Goal: Task Accomplishment & Management: Manage account settings

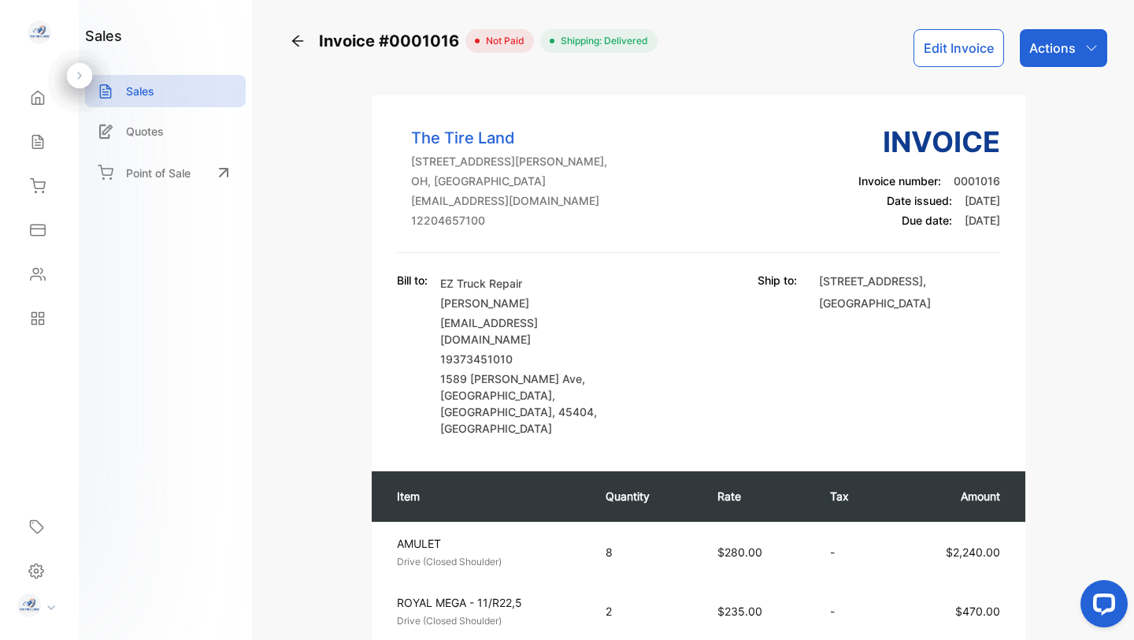
click at [1077, 50] on div "Actions" at bounding box center [1063, 48] width 87 height 38
click at [578, 350] on p "19373451010" at bounding box center [530, 358] width 181 height 17
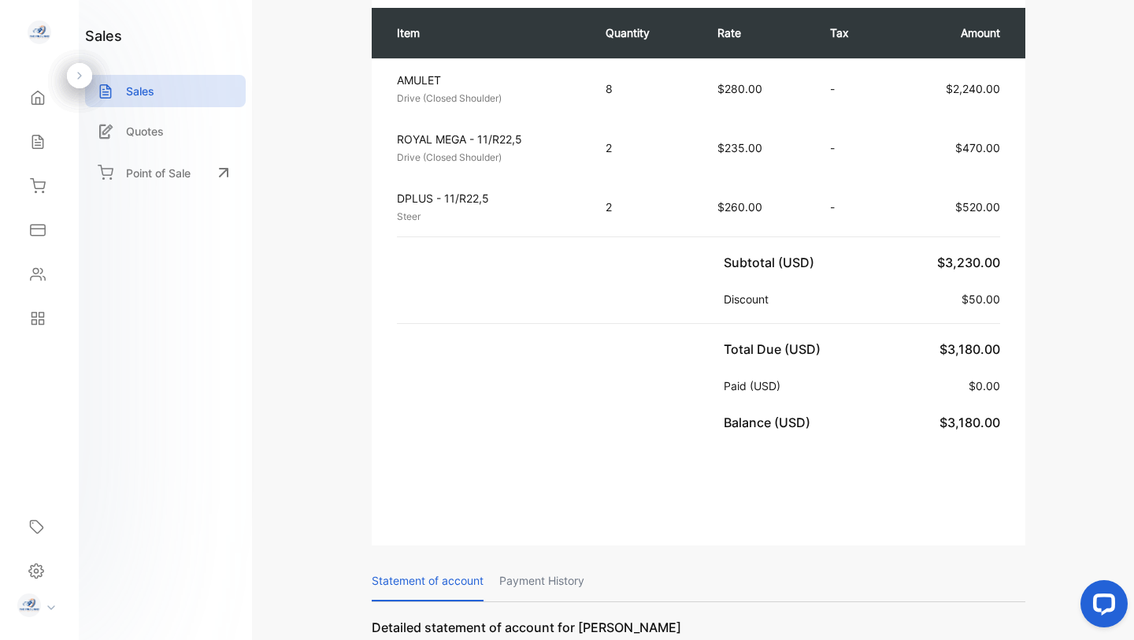
scroll to position [465, 0]
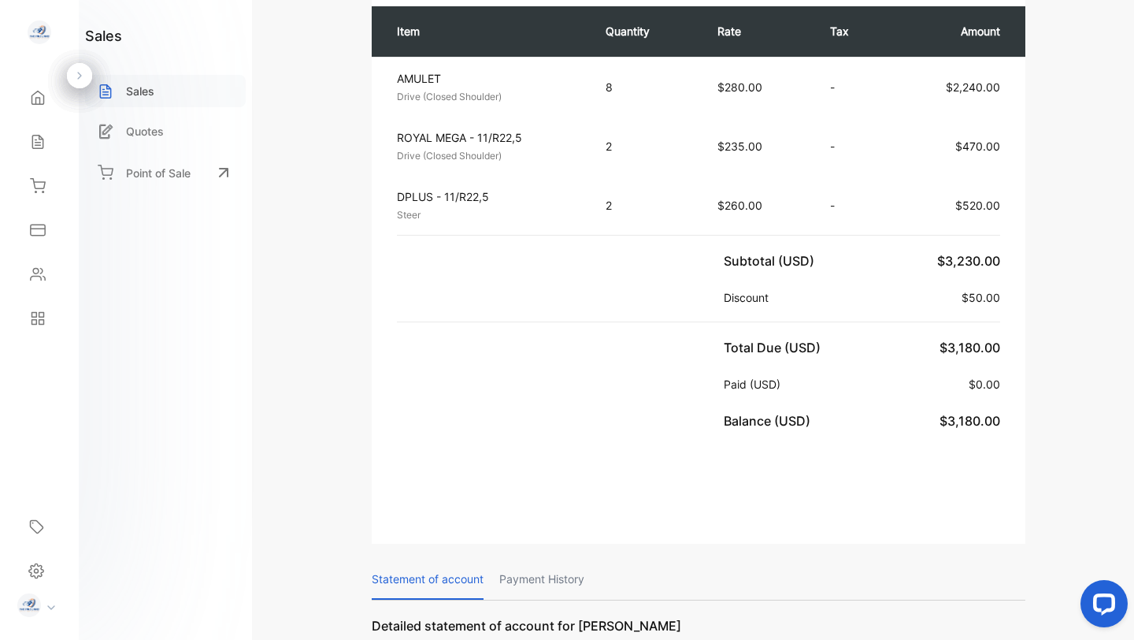
click at [139, 92] on p "Sales" at bounding box center [140, 91] width 28 height 17
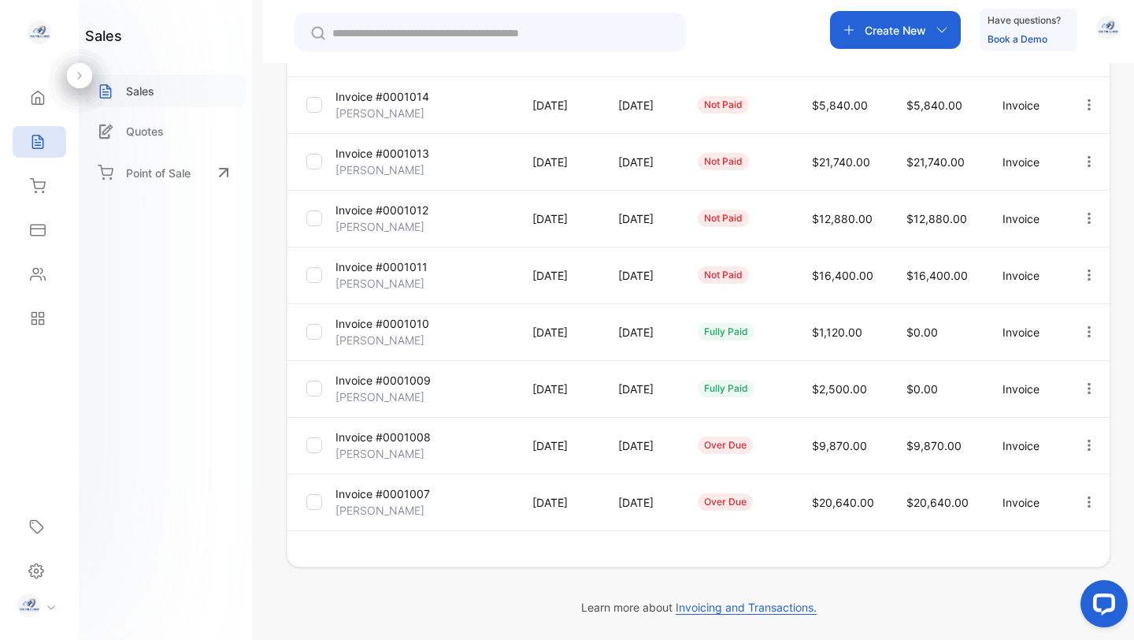
scroll to position [392, 0]
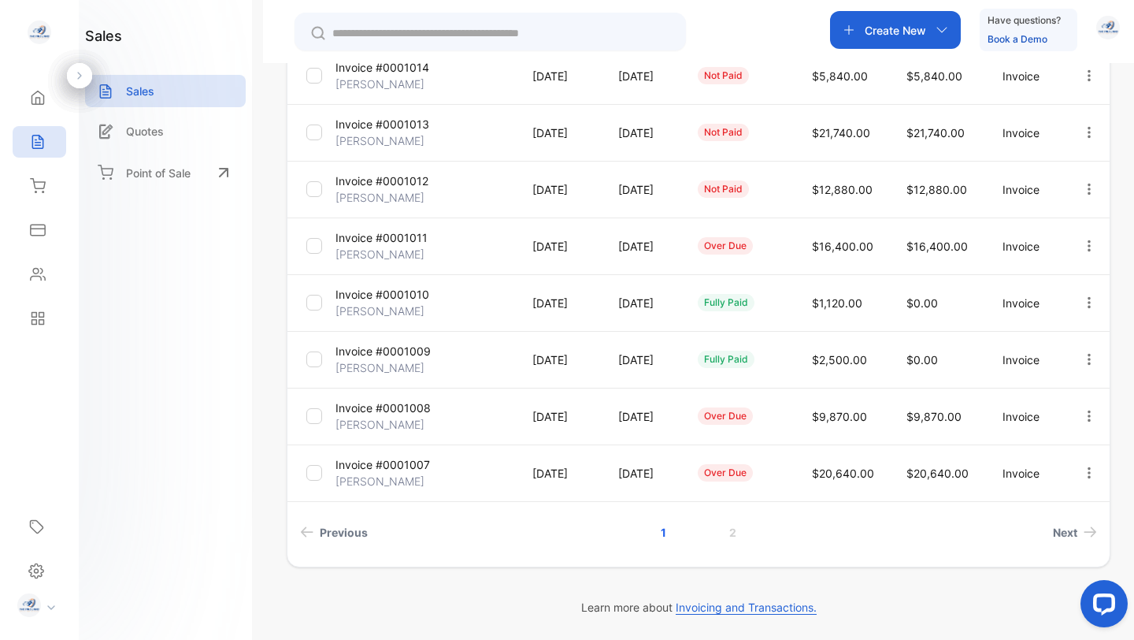
click at [395, 419] on p "[PERSON_NAME]" at bounding box center [380, 424] width 89 height 17
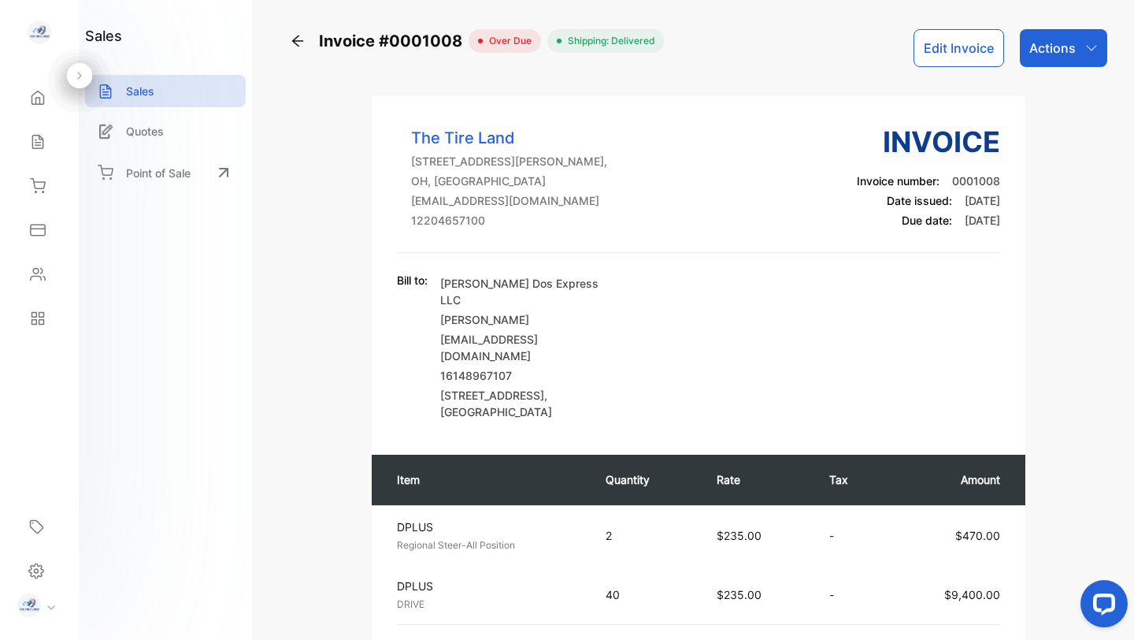
click at [1085, 54] on icon "button" at bounding box center [1091, 48] width 13 height 13
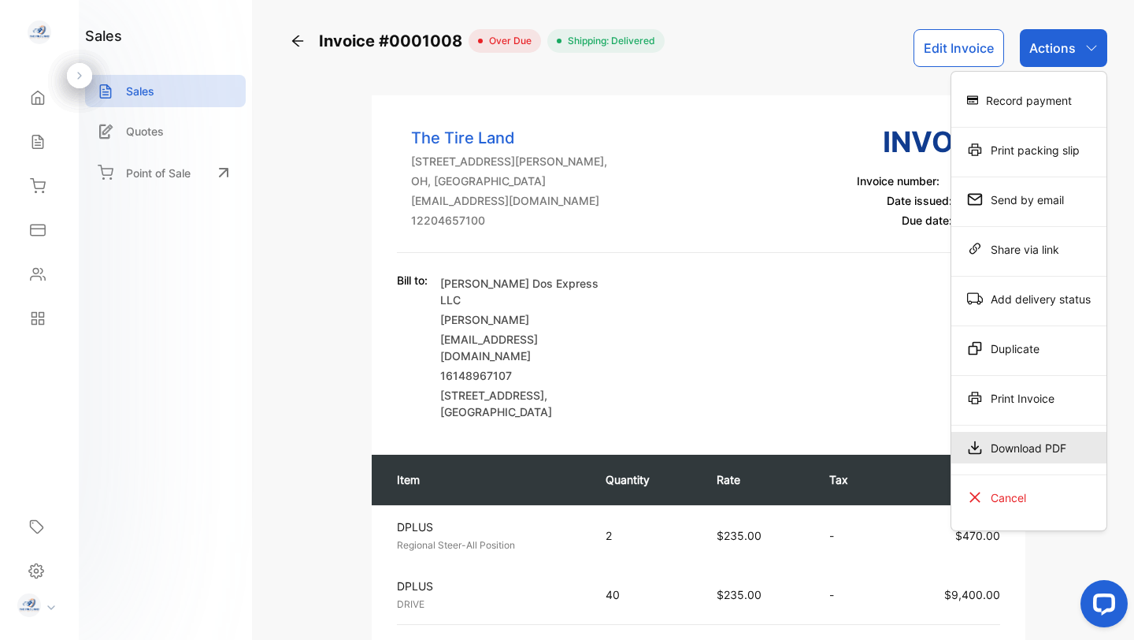
click at [1009, 448] on div "Download PDF" at bounding box center [1028, 448] width 155 height 32
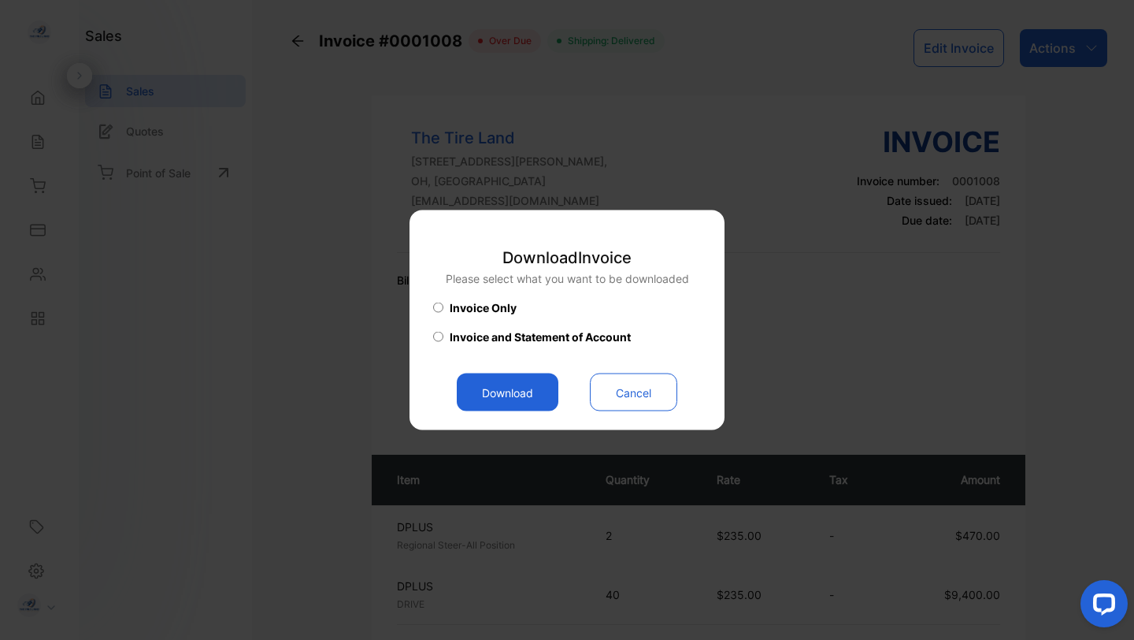
click at [526, 392] on button "Download" at bounding box center [508, 392] width 102 height 38
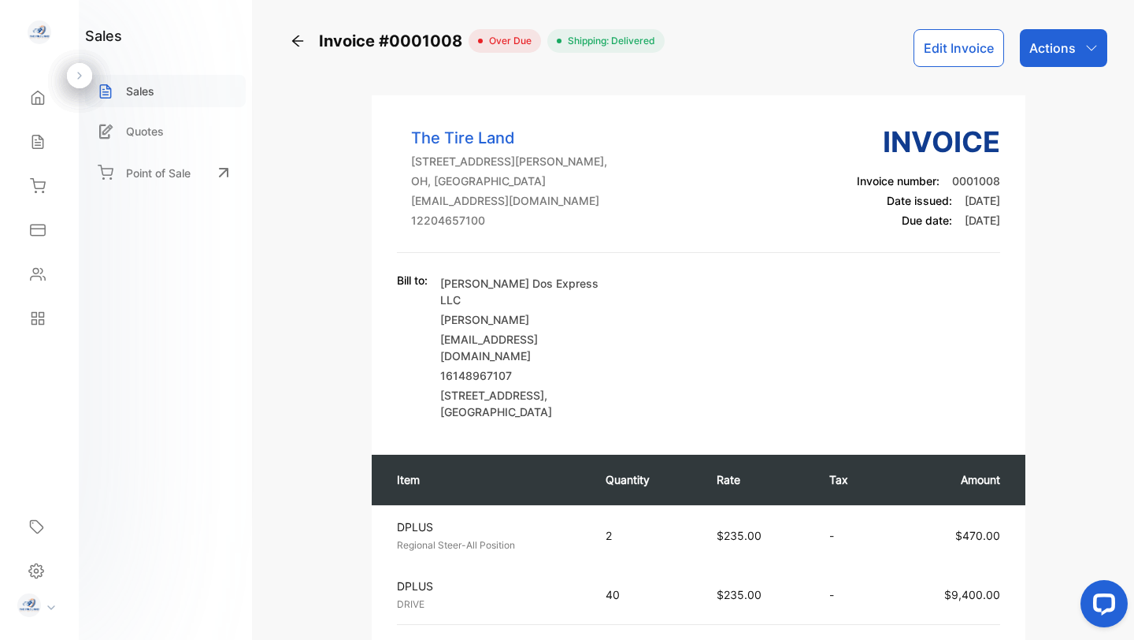
click at [139, 86] on p "Sales" at bounding box center [140, 91] width 28 height 17
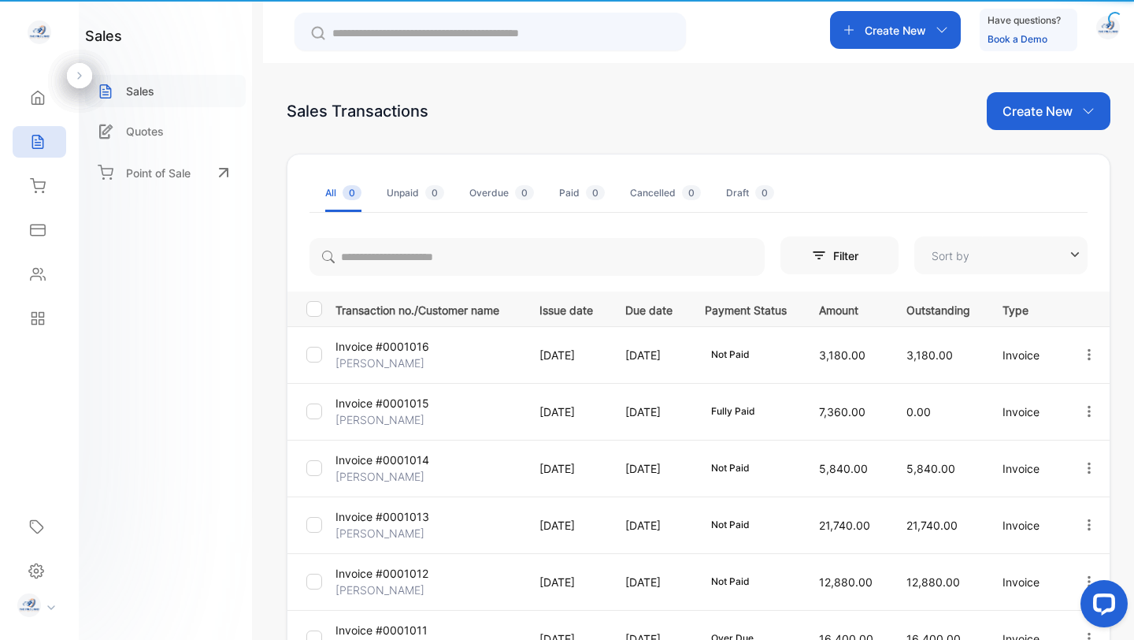
type input "**********"
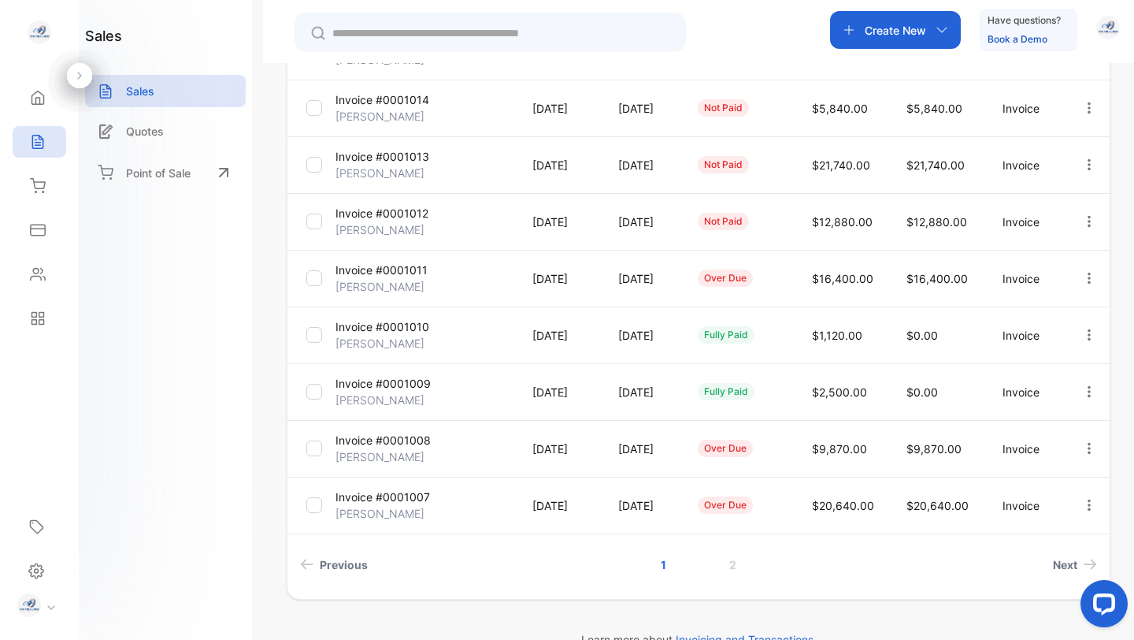
scroll to position [362, 0]
click at [1059, 558] on span "Next" at bounding box center [1065, 562] width 24 height 17
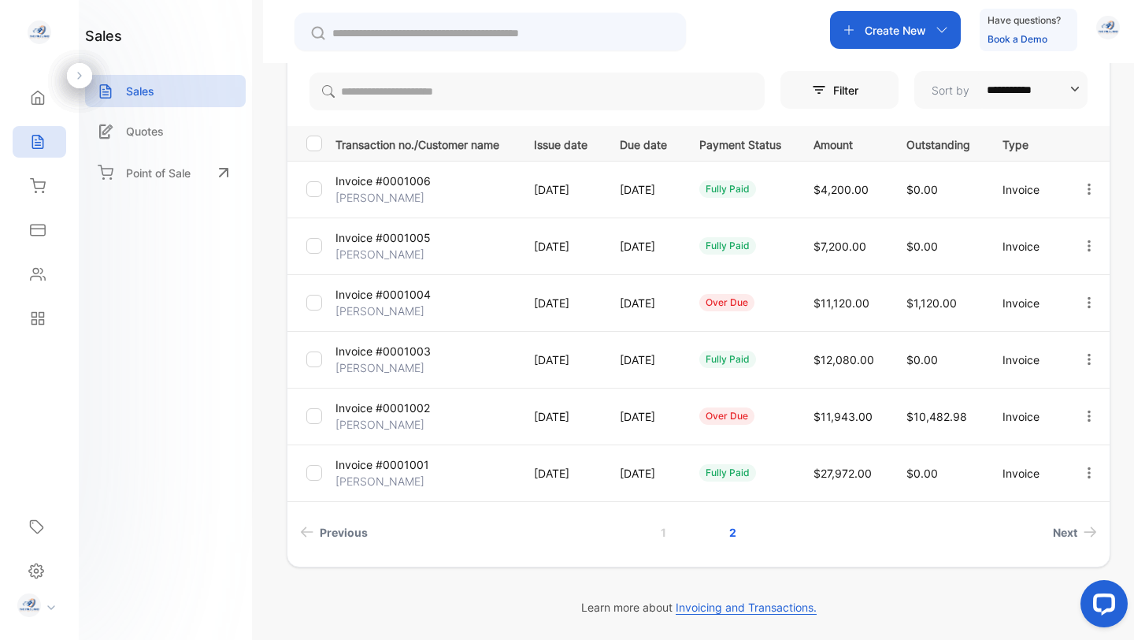
click at [369, 243] on p "Invoice #0001005" at bounding box center [383, 237] width 95 height 17
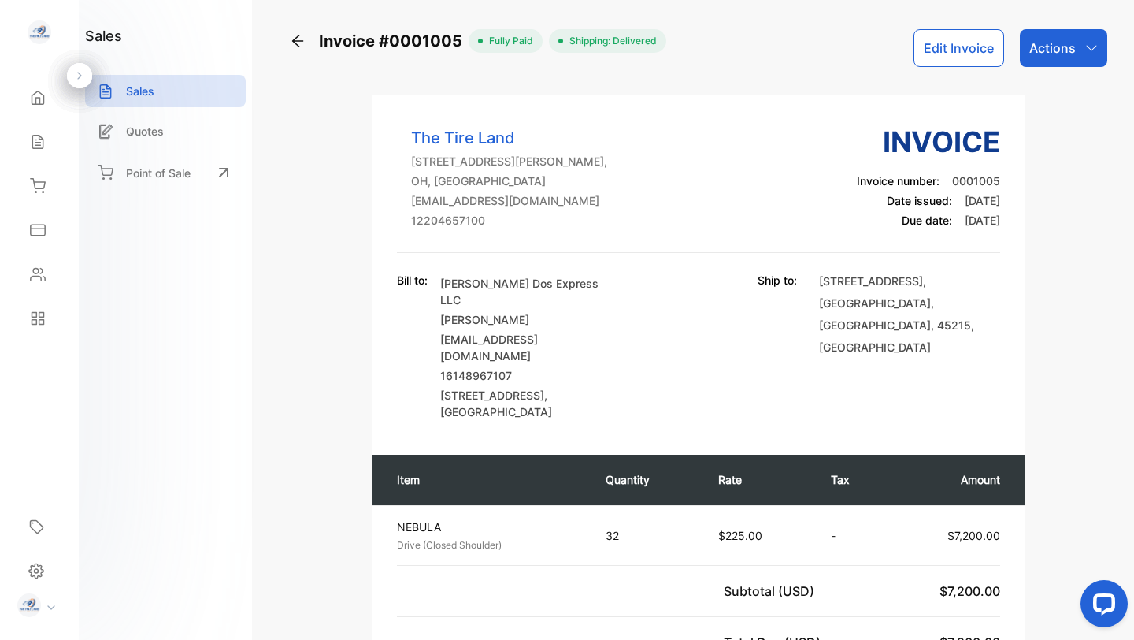
click at [1079, 46] on div "Actions" at bounding box center [1063, 48] width 87 height 38
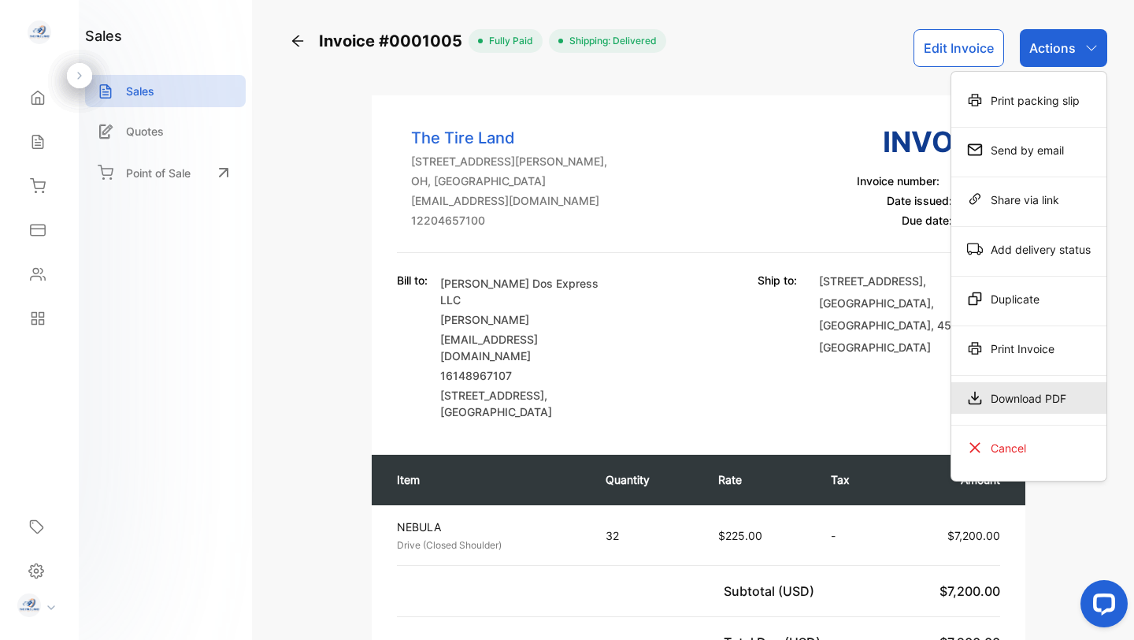
click at [1025, 395] on div "Download PDF" at bounding box center [1028, 398] width 155 height 32
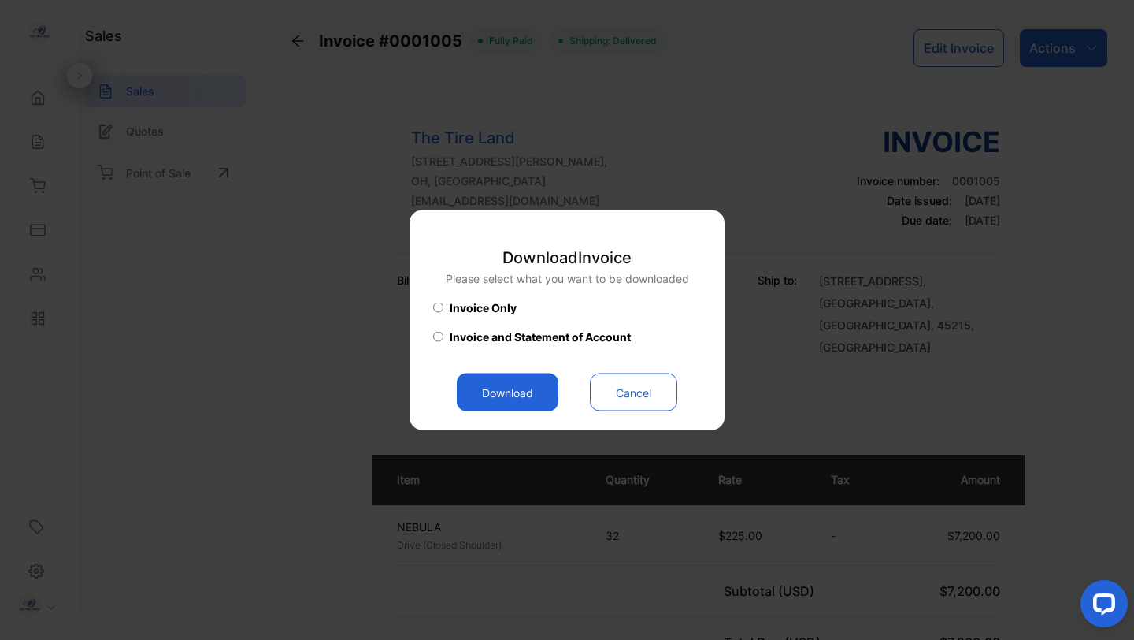
click at [507, 391] on button "Download" at bounding box center [508, 392] width 102 height 38
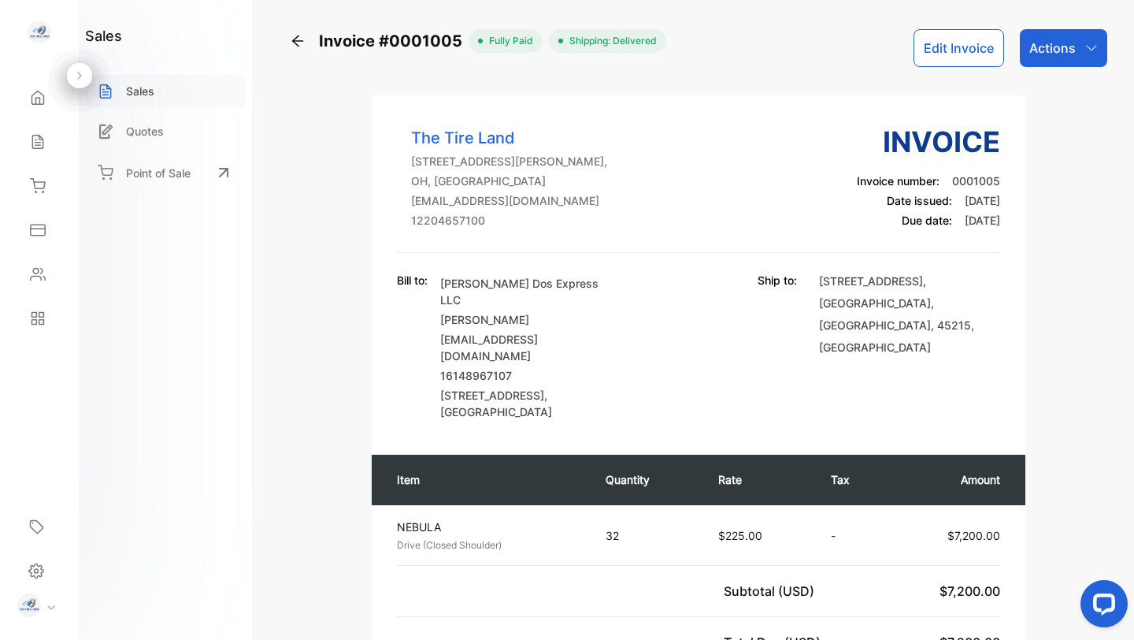
click at [140, 87] on p "Sales" at bounding box center [140, 91] width 28 height 17
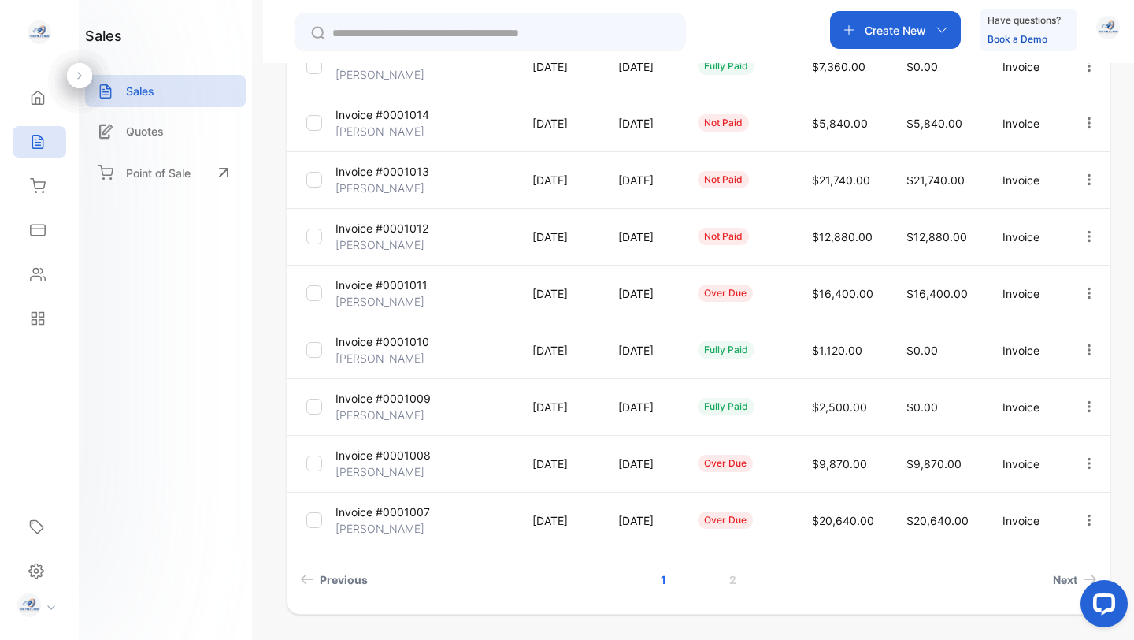
scroll to position [392, 0]
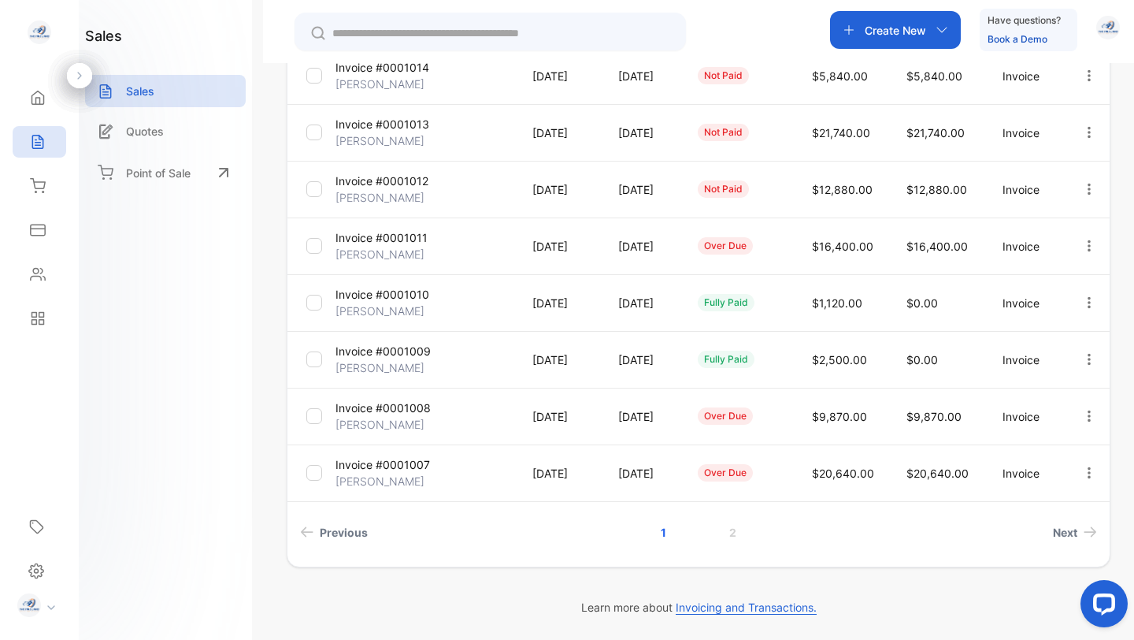
drag, startPoint x: 1132, startPoint y: 292, endPoint x: 65, endPoint y: 12, distance: 1102.6
click at [1058, 524] on span "Next" at bounding box center [1065, 532] width 24 height 17
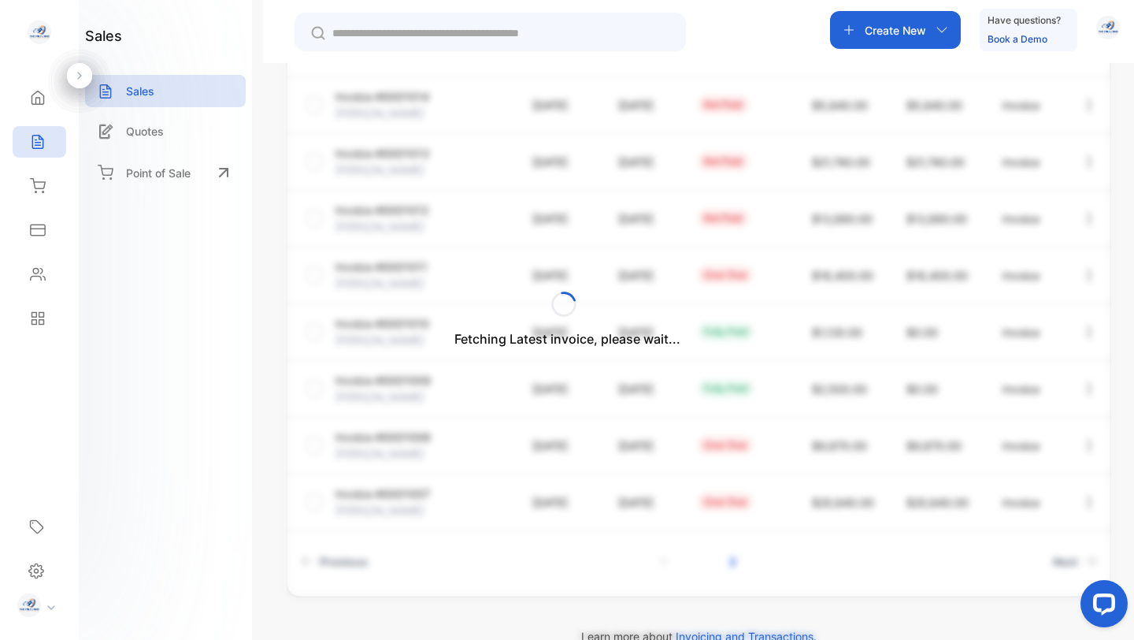
scroll to position [165, 0]
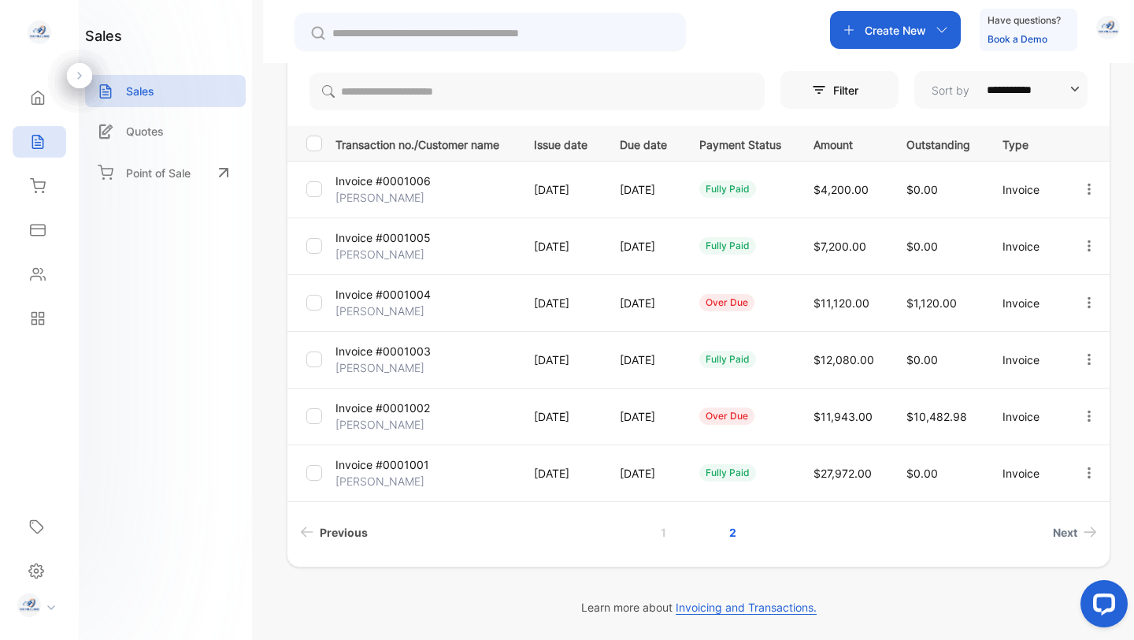
click at [347, 531] on span "Previous" at bounding box center [344, 532] width 48 height 17
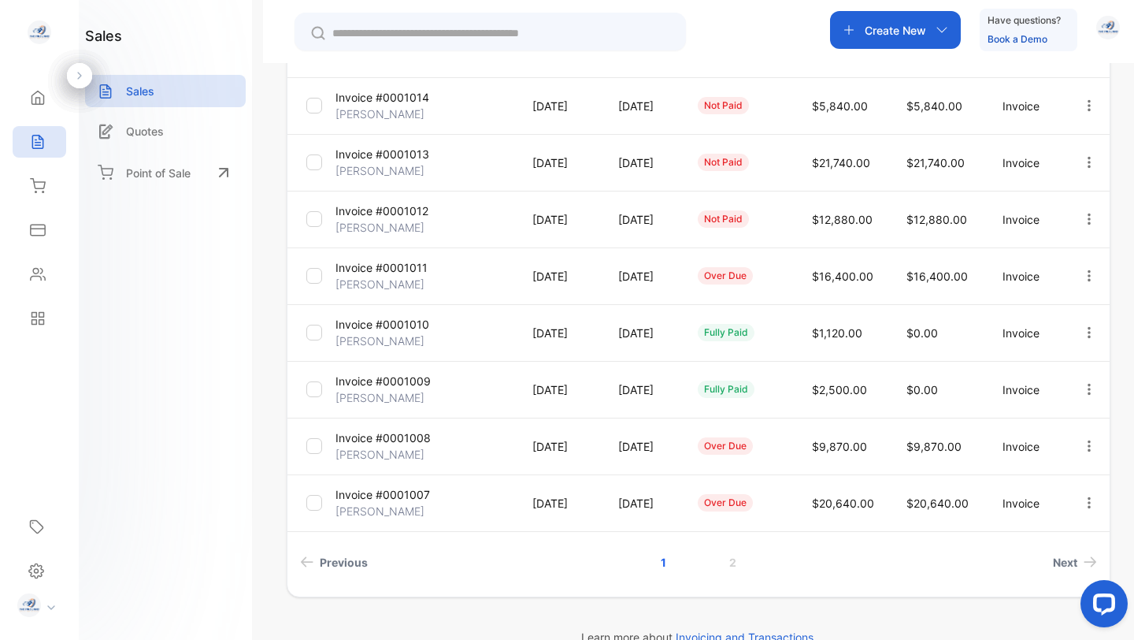
scroll to position [362, 0]
click at [39, 193] on icon at bounding box center [38, 186] width 16 height 16
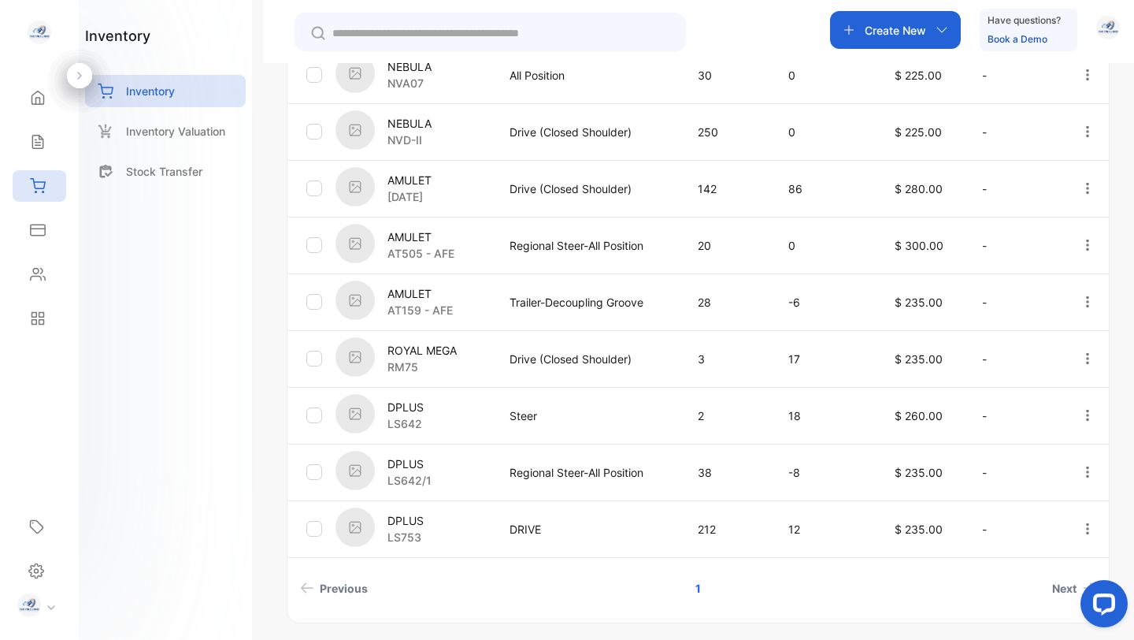
scroll to position [459, 0]
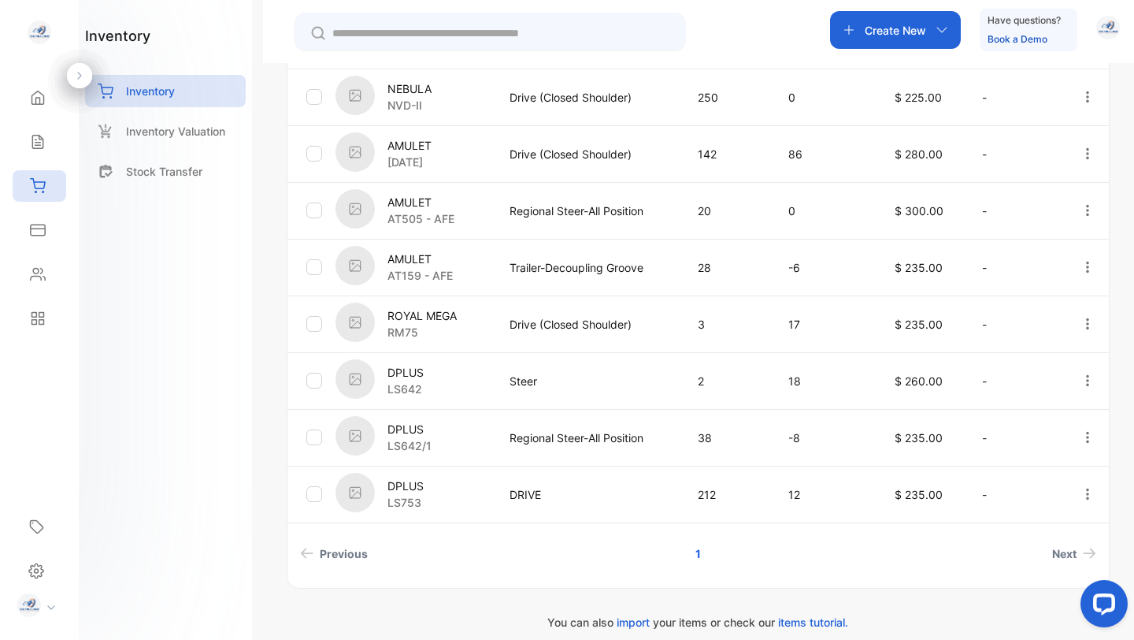
scroll to position [490, 0]
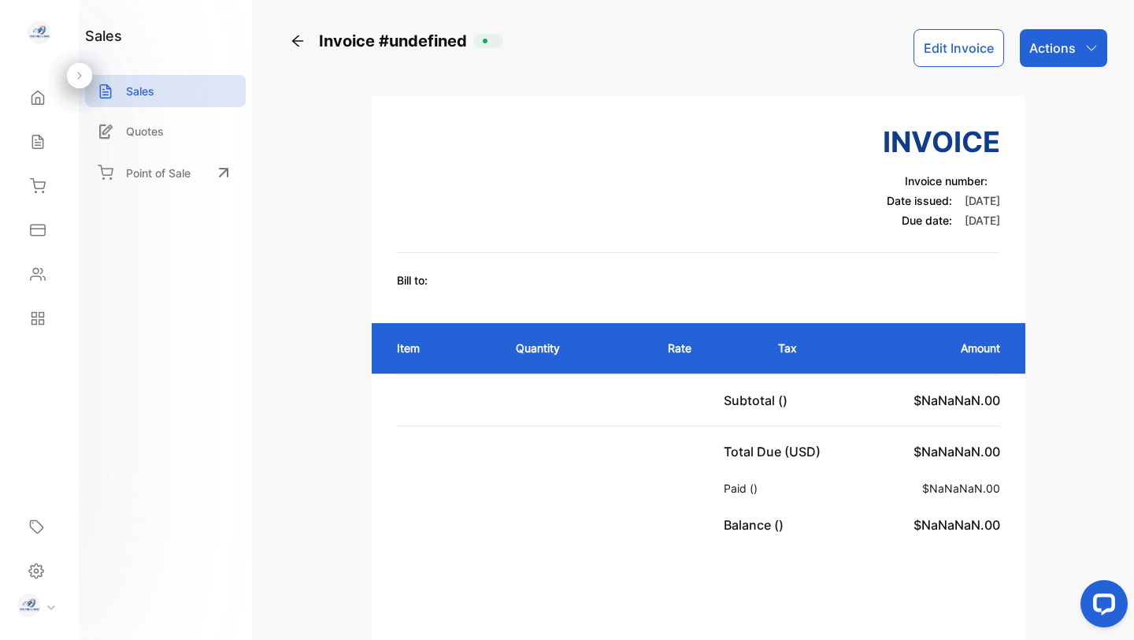
click at [955, 50] on button "Edit Invoice" at bounding box center [959, 48] width 91 height 38
click at [135, 85] on p "Sales" at bounding box center [140, 91] width 28 height 17
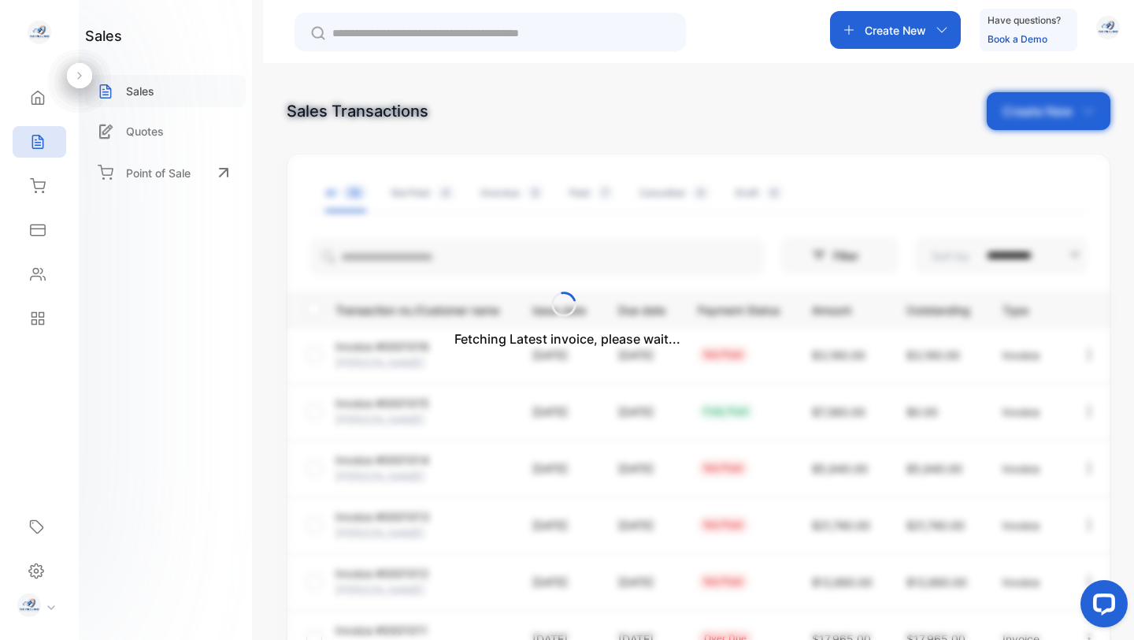
click at [135, 90] on div "Fetching Latest invoice, please wait..." at bounding box center [567, 320] width 1134 height 640
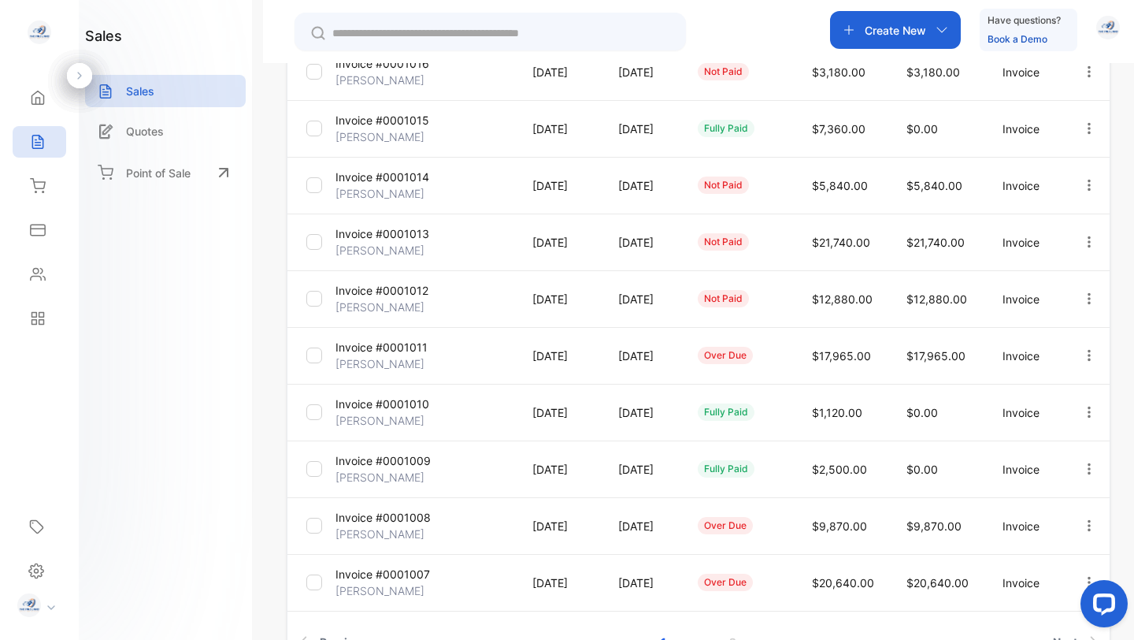
scroll to position [392, 0]
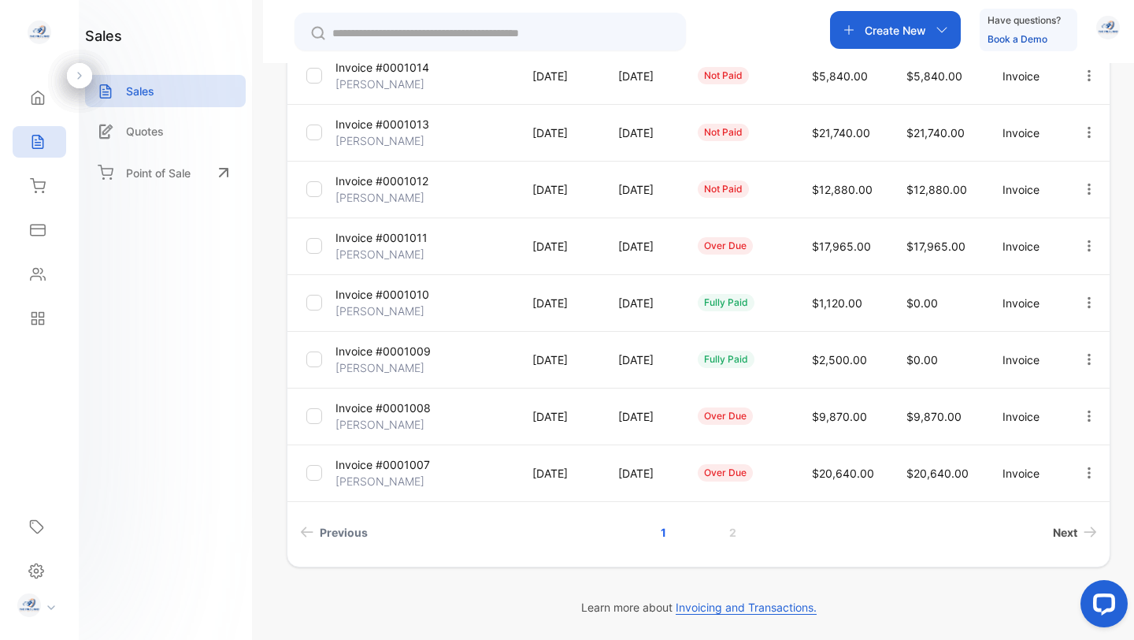
click at [1066, 534] on span "Next" at bounding box center [1065, 532] width 24 height 17
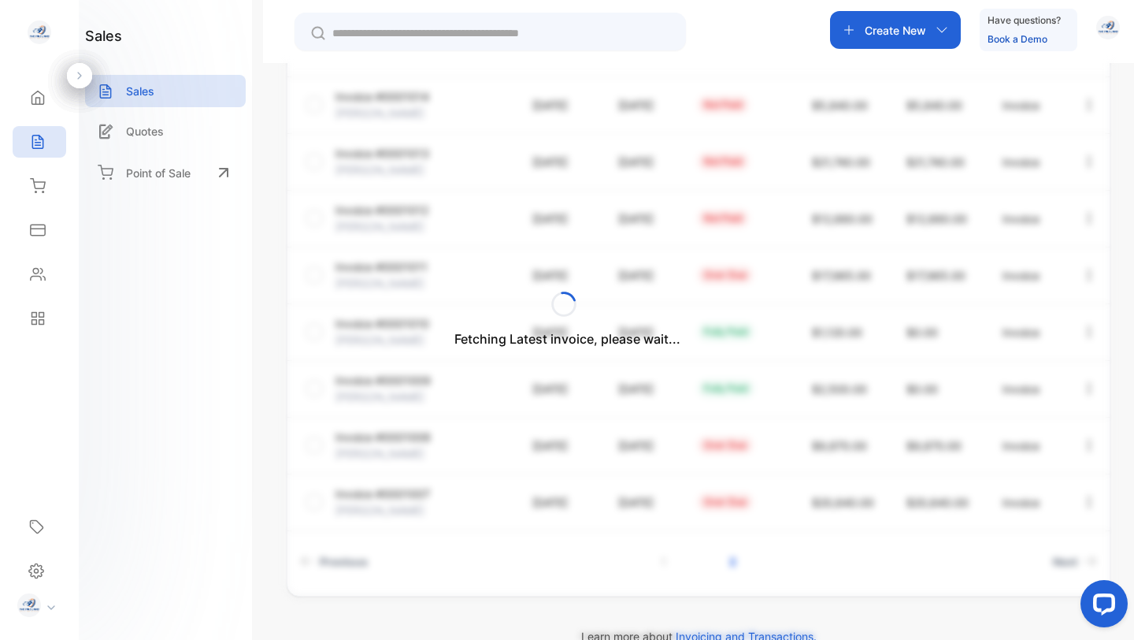
scroll to position [165, 0]
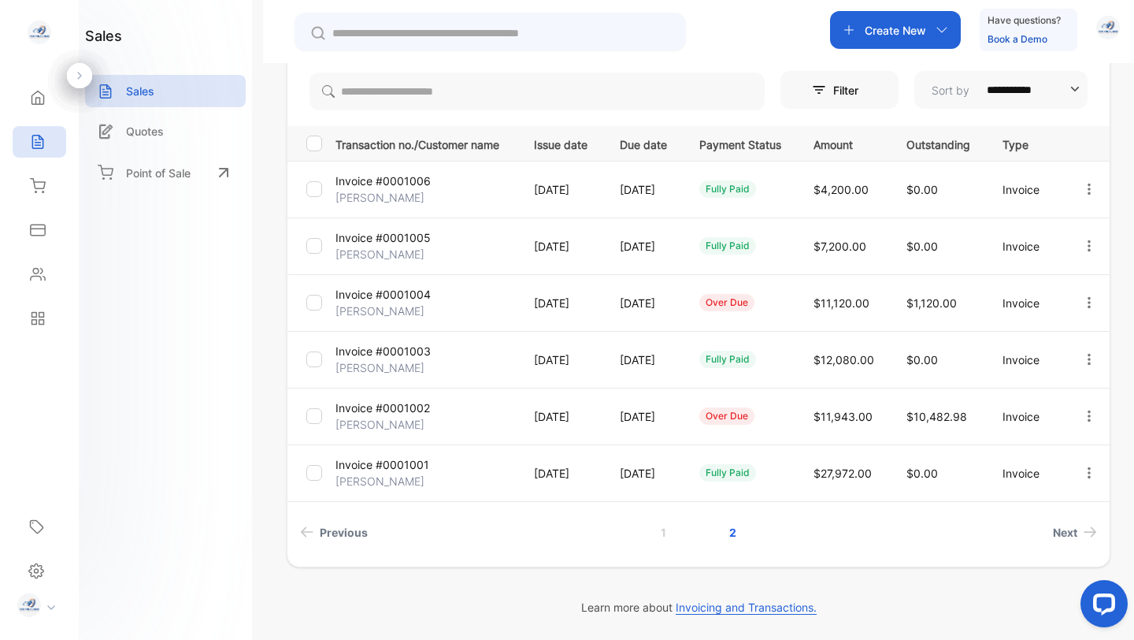
click at [388, 409] on p "Invoice #0001002" at bounding box center [383, 407] width 95 height 17
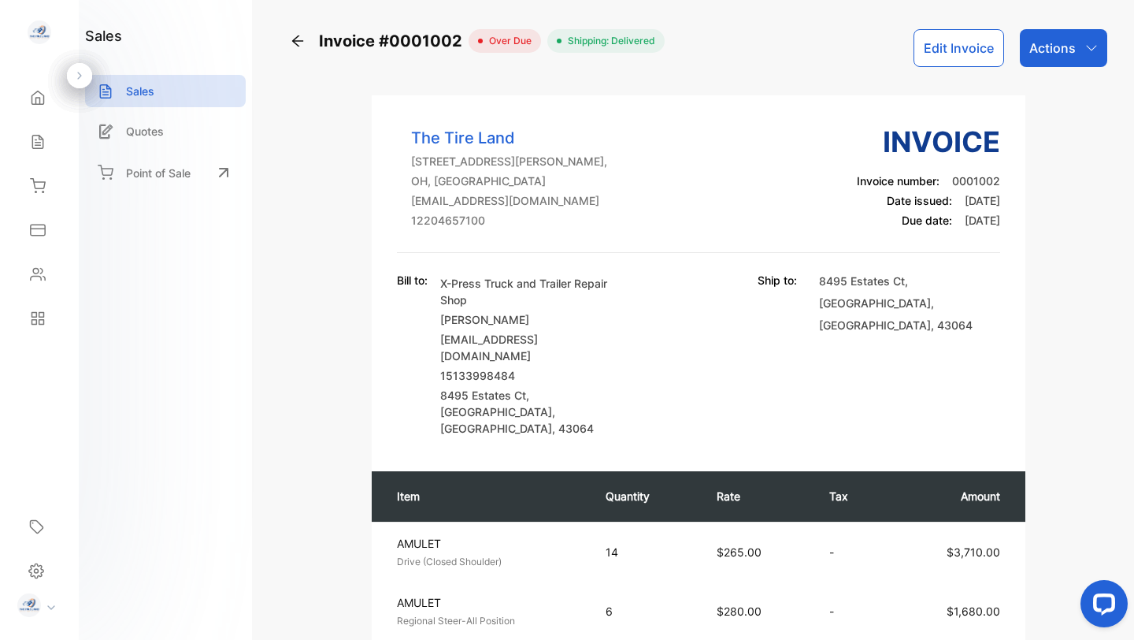
click at [1044, 45] on p "Actions" at bounding box center [1052, 48] width 46 height 19
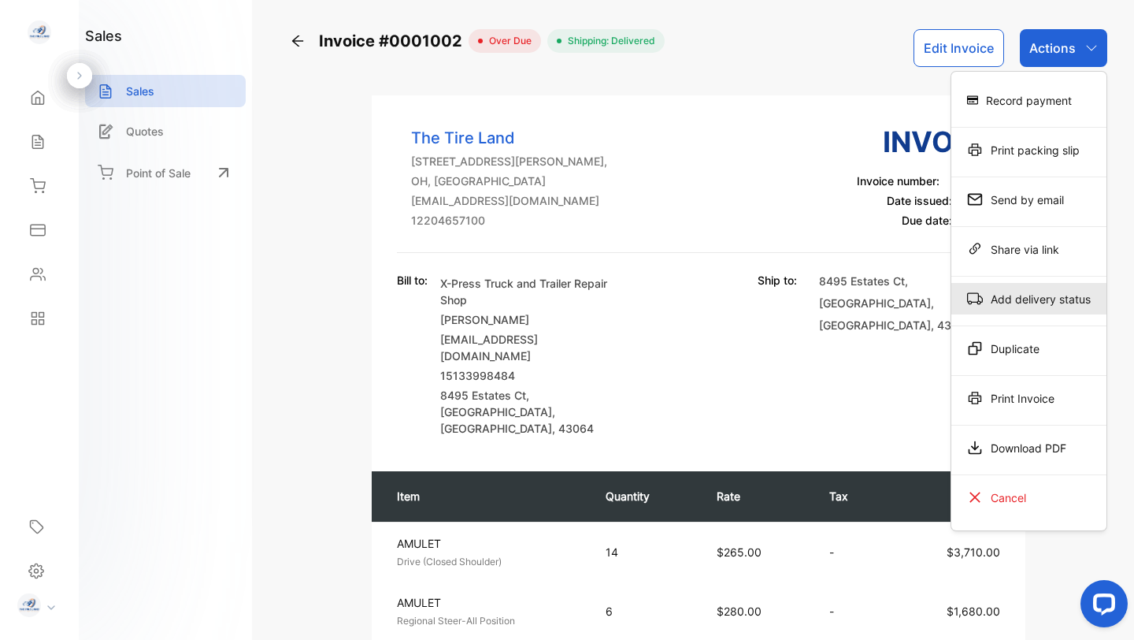
click at [1026, 295] on div "Add delivery status" at bounding box center [1028, 299] width 155 height 32
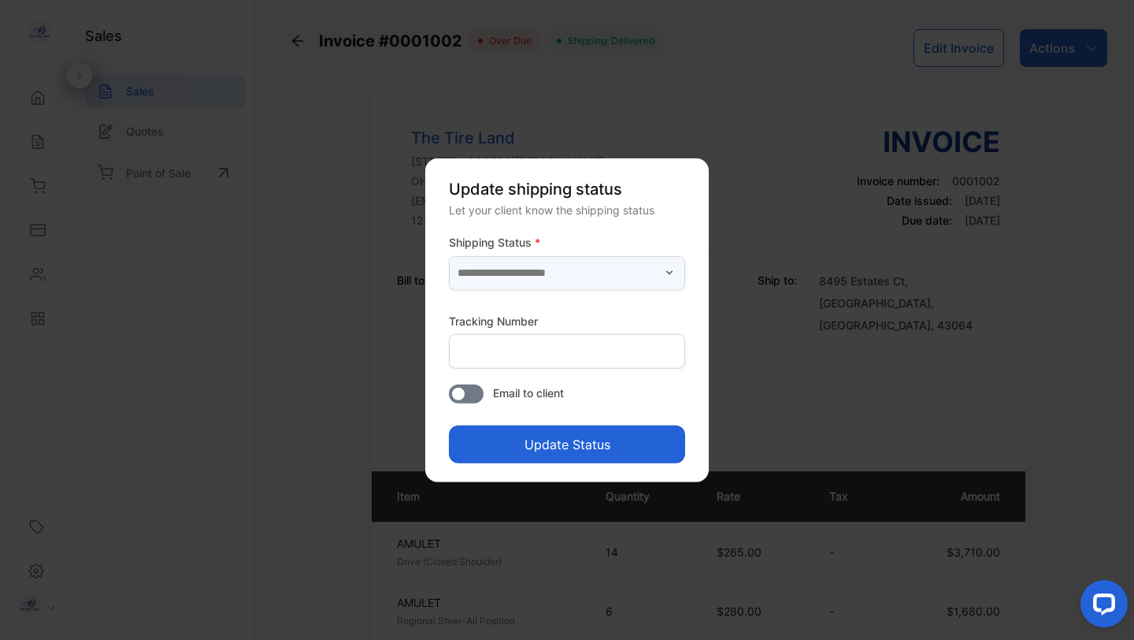
click at [556, 278] on input "text" at bounding box center [567, 272] width 236 height 35
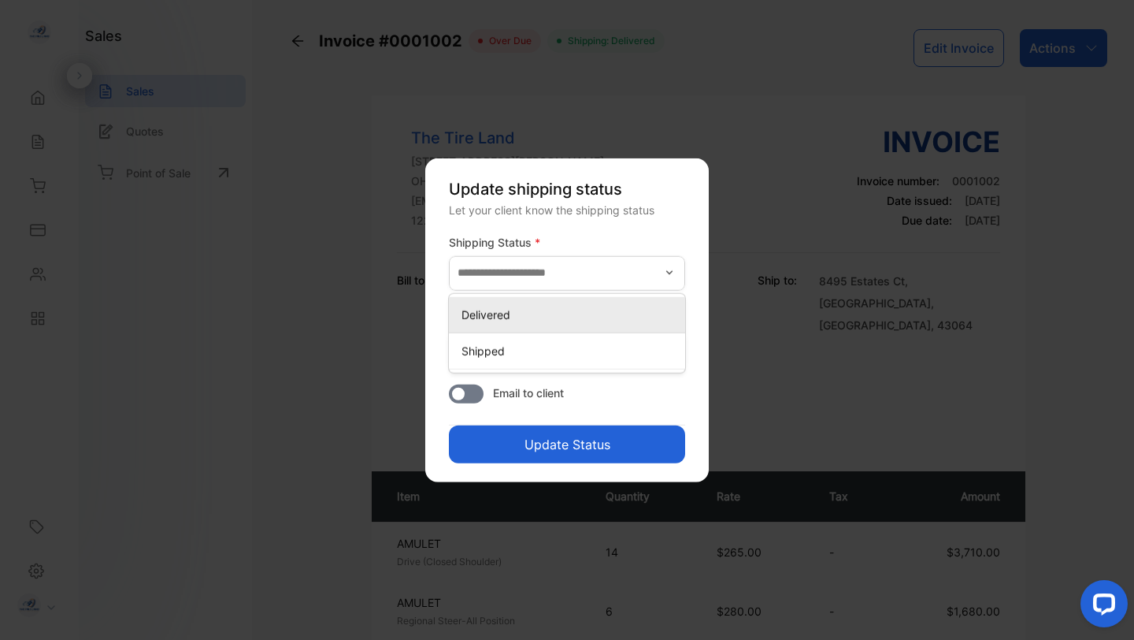
click at [531, 324] on div "Delivered" at bounding box center [567, 313] width 236 height 23
type input "*********"
click at [565, 442] on button "Update Status" at bounding box center [567, 444] width 236 height 38
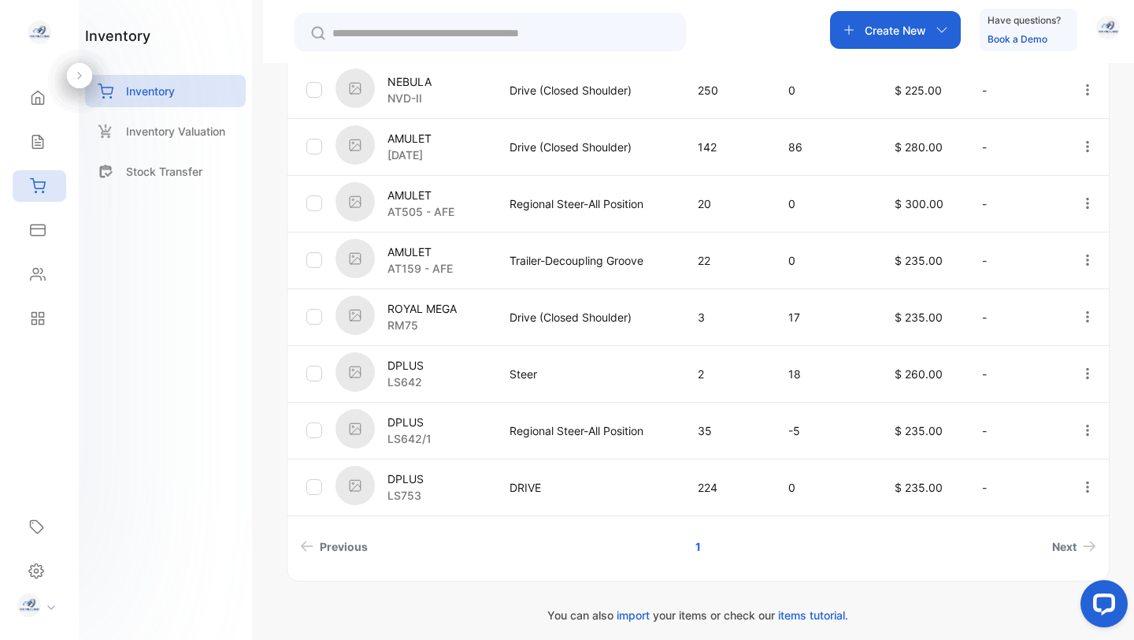
scroll to position [506, 0]
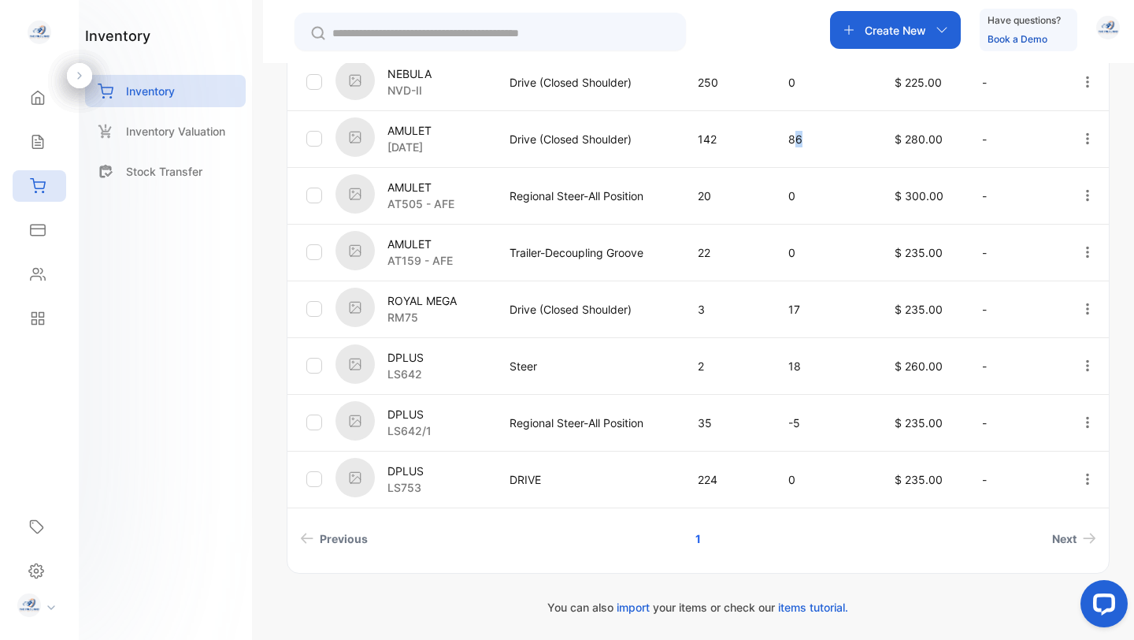
drag, startPoint x: 791, startPoint y: 136, endPoint x: 810, endPoint y: 137, distance: 19.7
click at [810, 137] on p "86" at bounding box center [825, 139] width 74 height 17
click at [1062, 533] on span "Next" at bounding box center [1064, 538] width 24 height 17
click at [1062, 540] on span "Next" at bounding box center [1064, 538] width 24 height 17
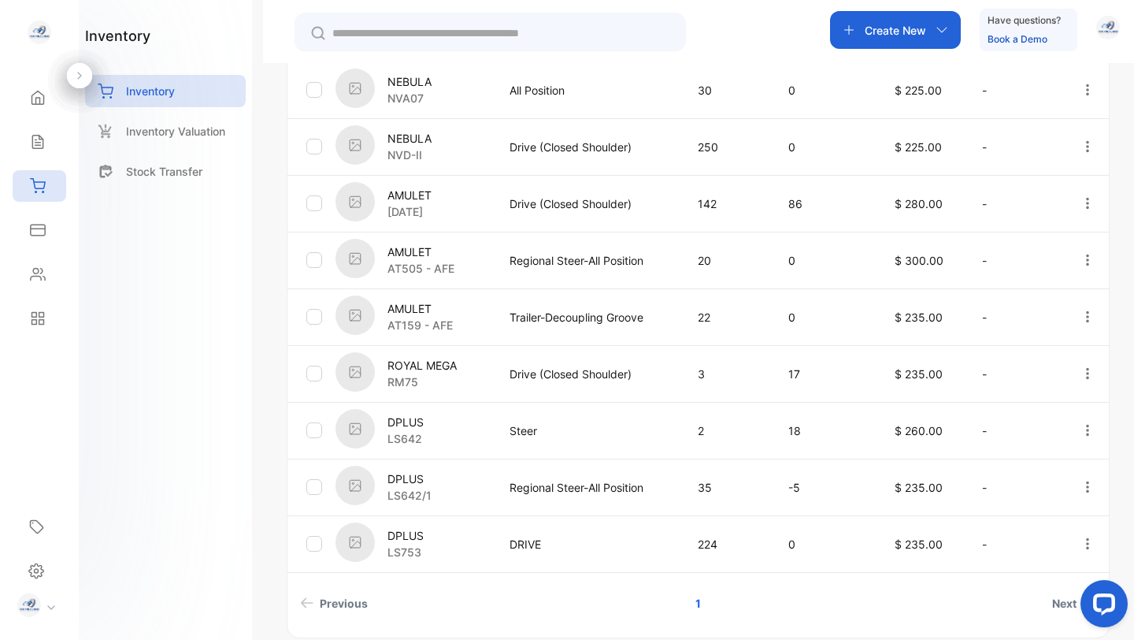
scroll to position [429, 0]
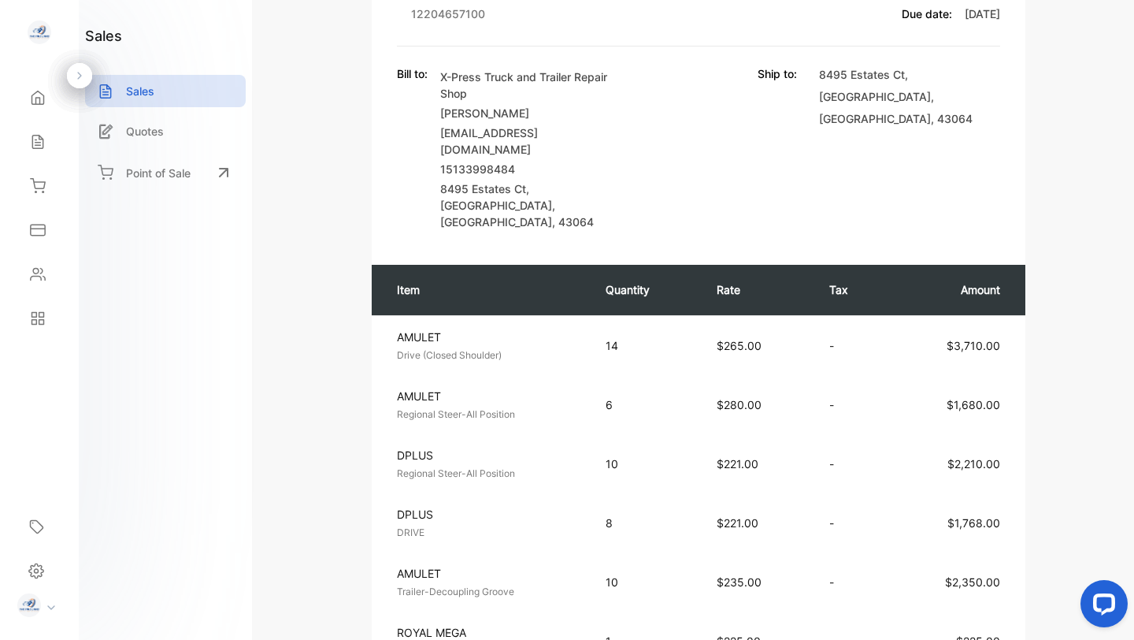
scroll to position [410, 0]
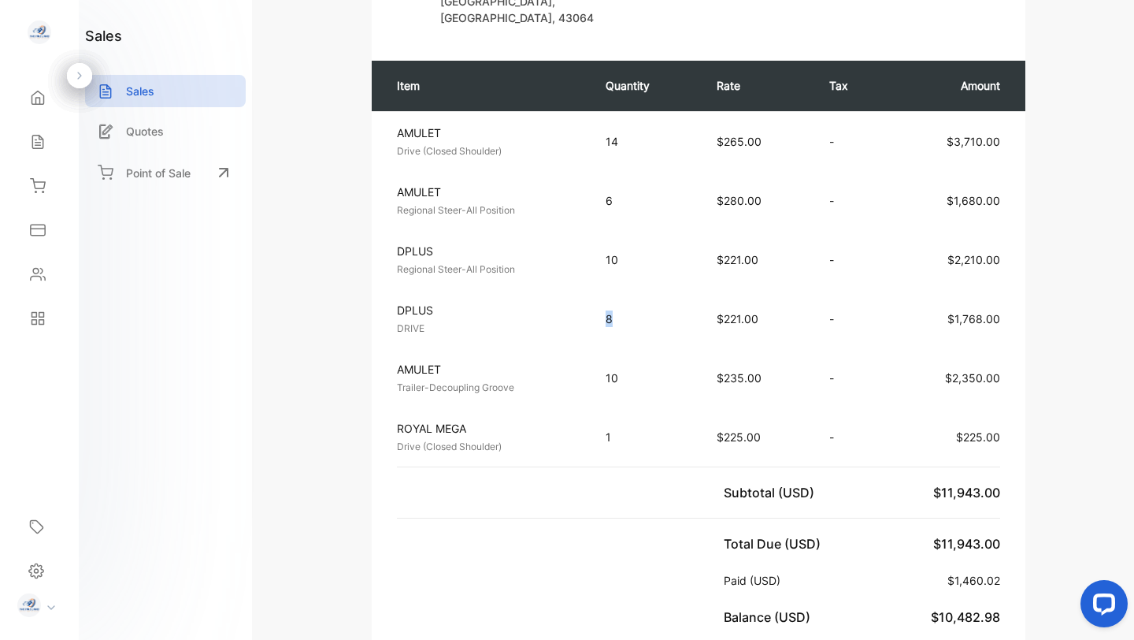
drag, startPoint x: 421, startPoint y: 290, endPoint x: 685, endPoint y: 284, distance: 263.9
click at [686, 289] on tr "DPLUS DRIVE Unit price: $221.00 8 $221.00 - $1,768.00" at bounding box center [699, 318] width 654 height 59
drag, startPoint x: 500, startPoint y: 227, endPoint x: 642, endPoint y: 224, distance: 141.8
click at [642, 230] on tr "DPLUS Regional Steer-All Position Unit price: $221.00 10 $221.00 - $2,210.00" at bounding box center [699, 259] width 654 height 59
drag, startPoint x: 471, startPoint y: 174, endPoint x: 680, endPoint y: 156, distance: 209.5
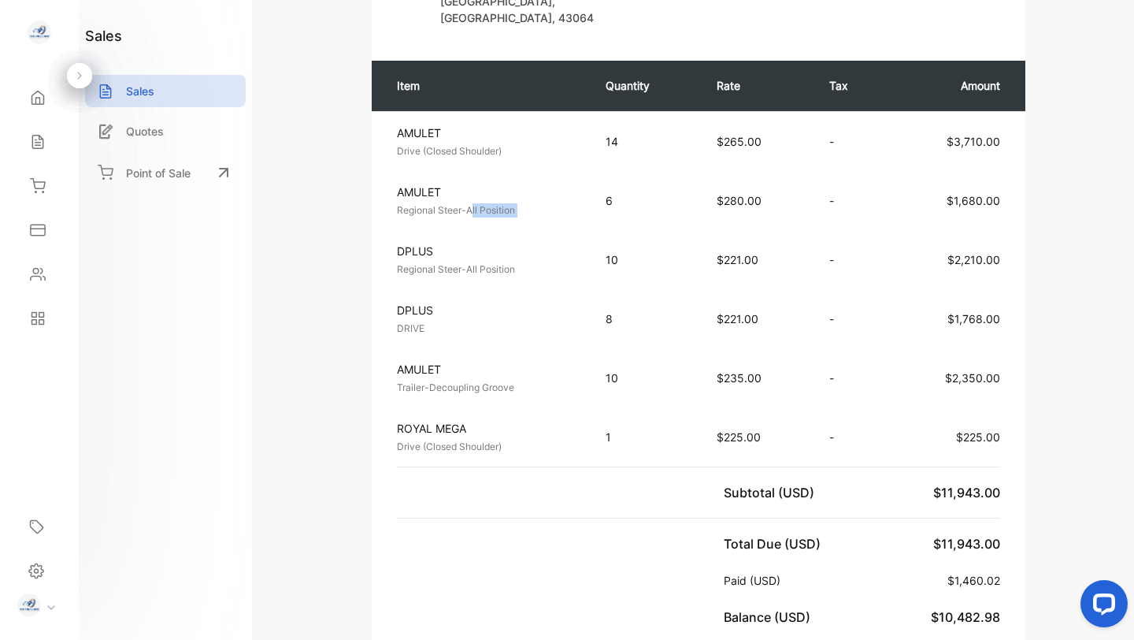
click at [680, 171] on tr "AMULET Regional Steer-All Position Unit price: $280.00 6 $280.00 - $1,680.00" at bounding box center [699, 200] width 654 height 59
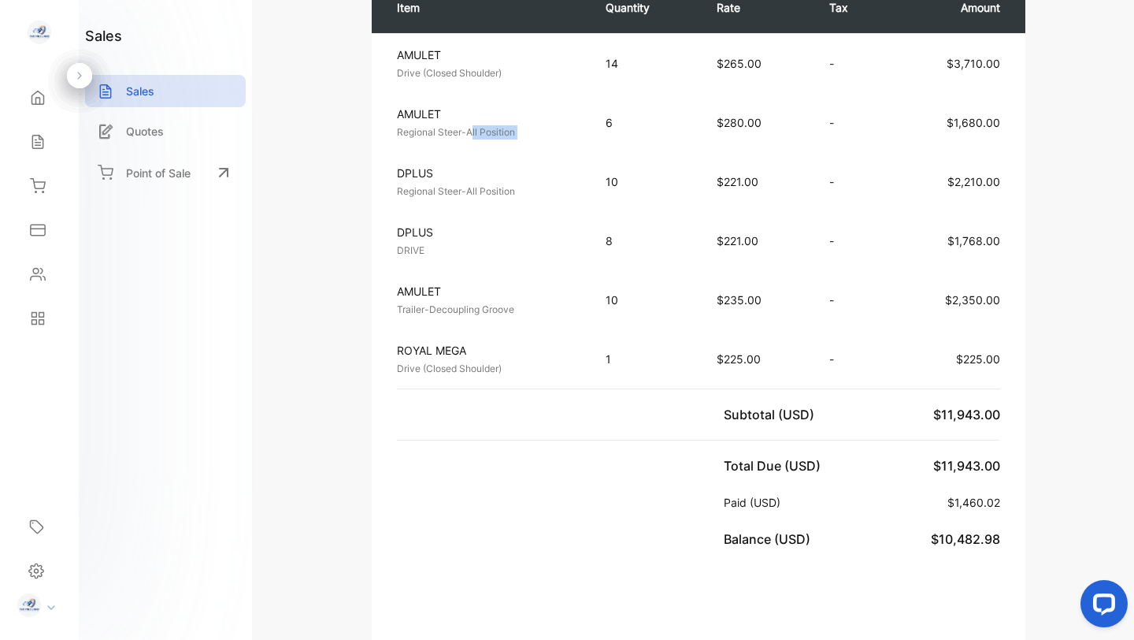
scroll to position [369, 0]
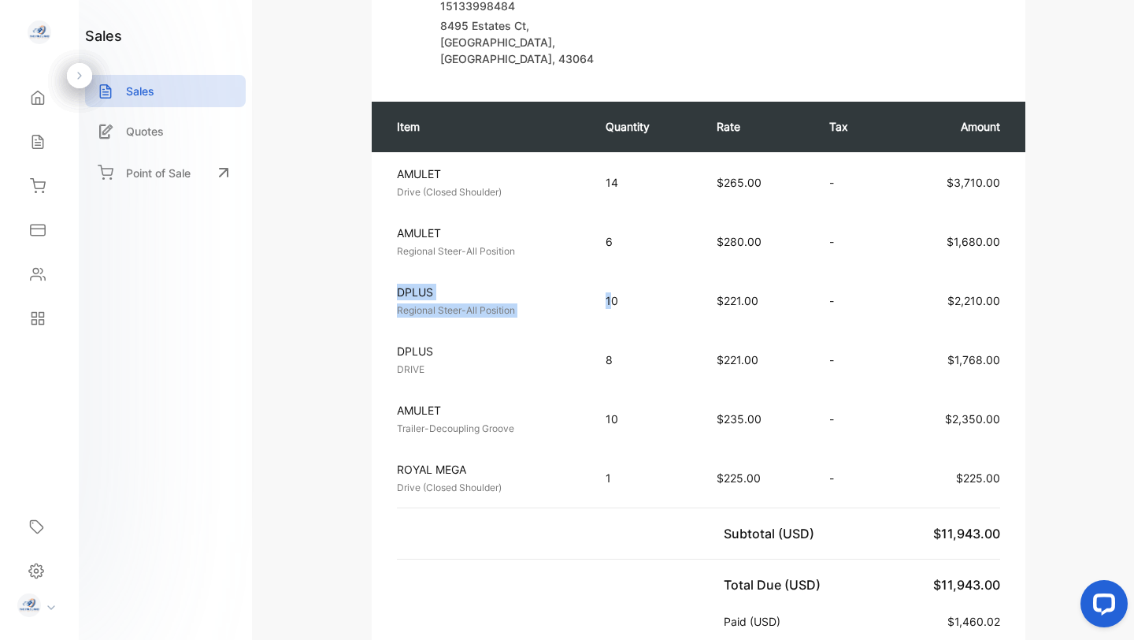
drag, startPoint x: 395, startPoint y: 260, endPoint x: 608, endPoint y: 266, distance: 212.7
click at [608, 271] on tr "DPLUS Regional Steer-All Position Unit price: $221.00 10 $221.00 - $2,210.00" at bounding box center [699, 300] width 654 height 59
drag, startPoint x: 397, startPoint y: 318, endPoint x: 602, endPoint y: 328, distance: 205.0
click at [602, 330] on tr "DPLUS DRIVE Unit price: $221.00 8 $221.00 - $1,768.00" at bounding box center [699, 359] width 654 height 59
drag, startPoint x: 402, startPoint y: 384, endPoint x: 556, endPoint y: 387, distance: 153.6
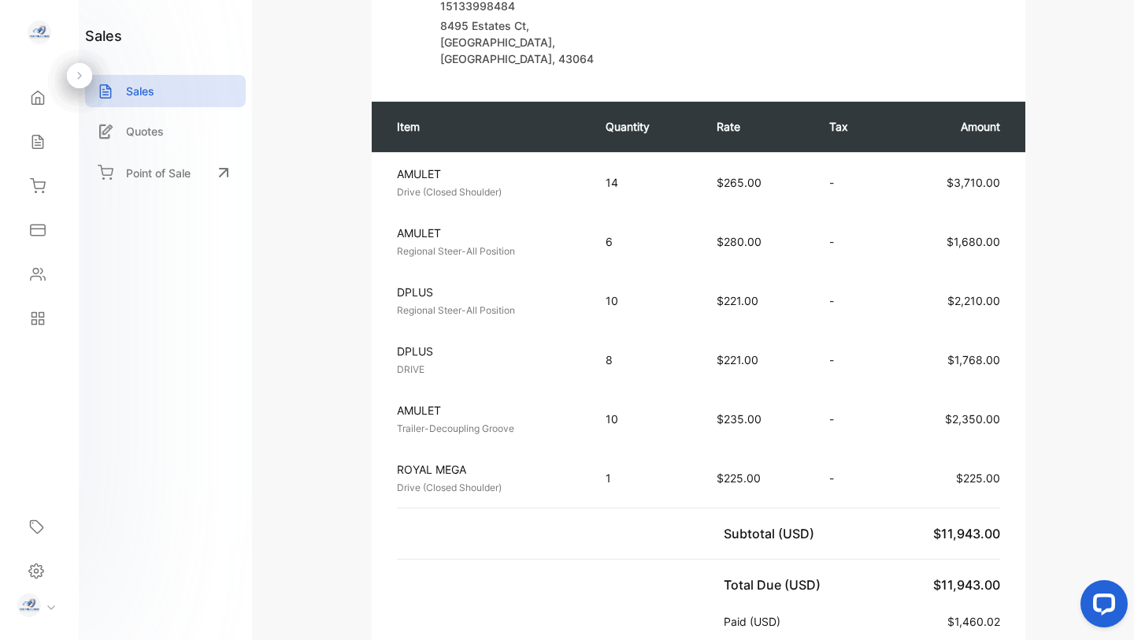
click at [556, 402] on div "AMULET Trailer-Decoupling Groove Unit price: $235.00" at bounding box center [487, 419] width 180 height 34
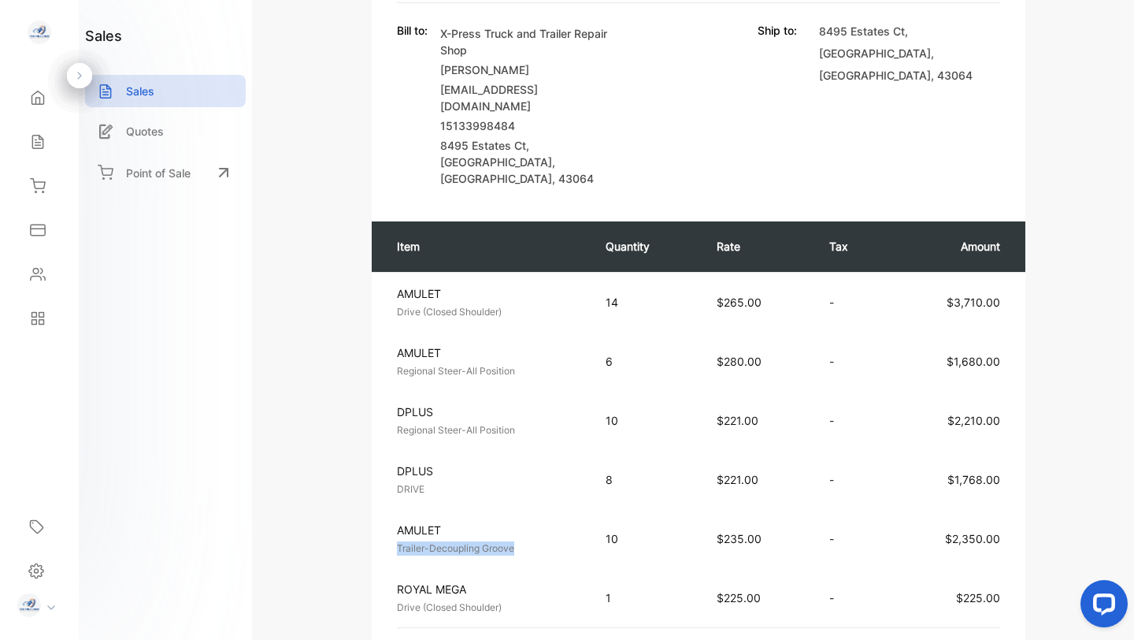
scroll to position [0, 0]
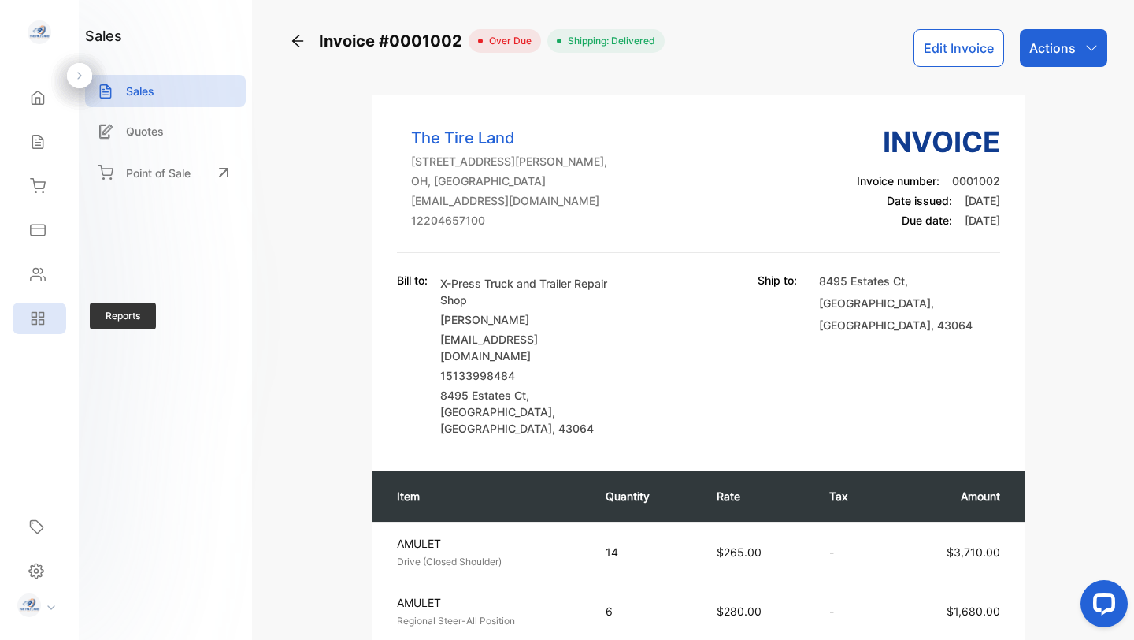
click at [37, 321] on icon at bounding box center [38, 318] width 16 height 16
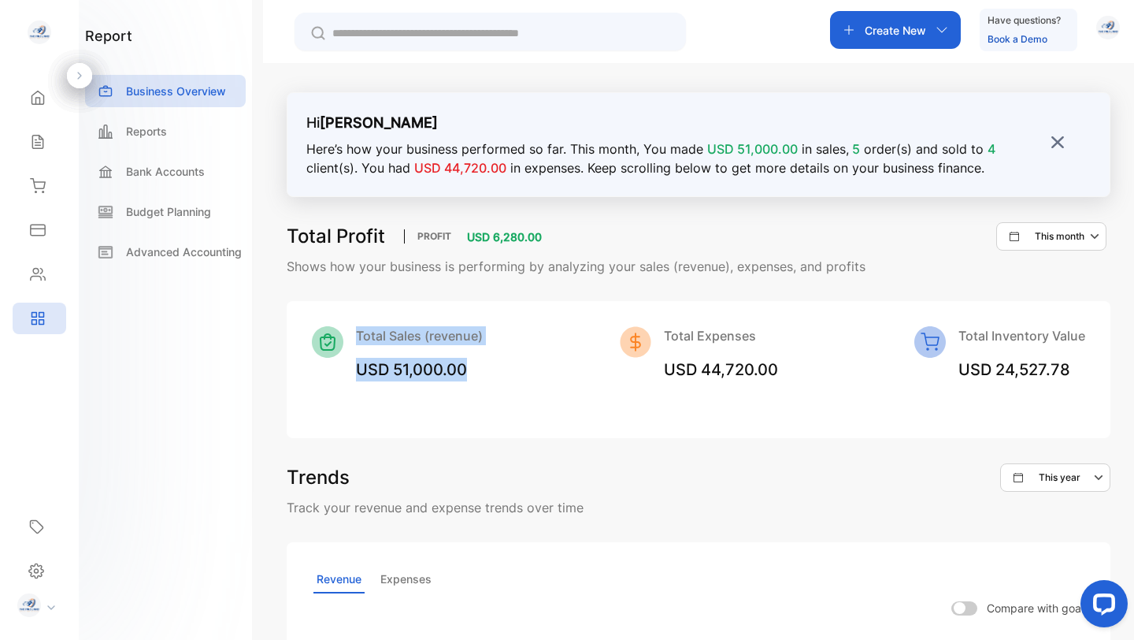
drag, startPoint x: 356, startPoint y: 331, endPoint x: 502, endPoint y: 369, distance: 151.3
click at [504, 369] on div "Total Sales (revenue) USD 51,000.00 Total Expenses USD 44,720.00 Total Inventor…" at bounding box center [698, 353] width 773 height 55
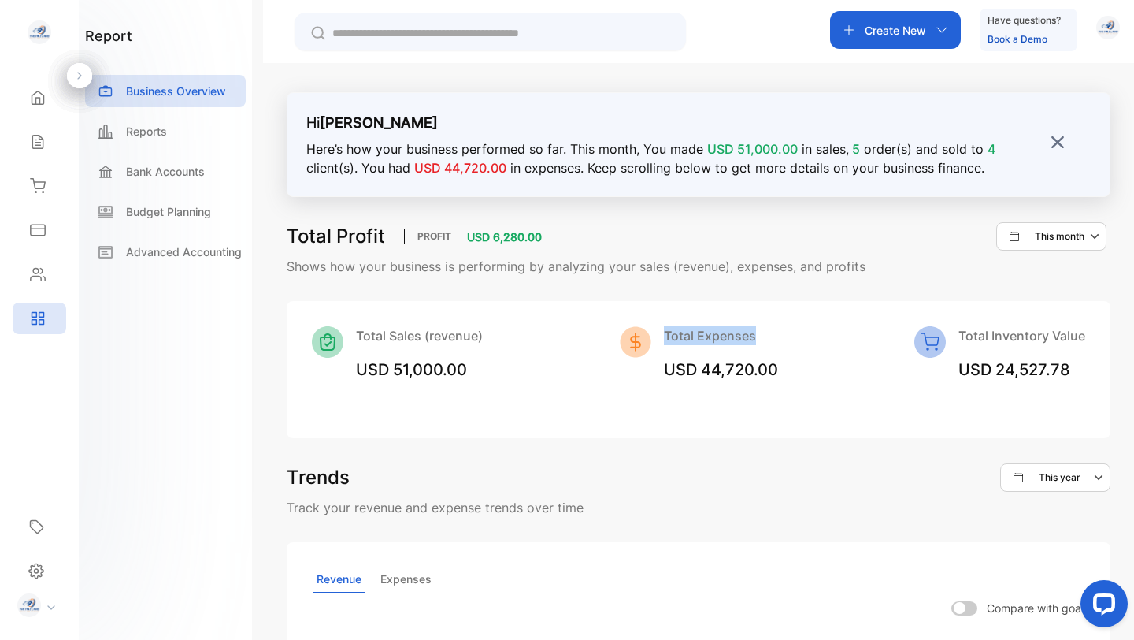
drag, startPoint x: 656, startPoint y: 332, endPoint x: 781, endPoint y: 346, distance: 126.0
click at [781, 346] on div "Total Sales (revenue) USD 51,000.00 Total Expenses USD 44,720.00 Total Inventor…" at bounding box center [698, 353] width 773 height 55
click at [143, 128] on p "Reports" at bounding box center [146, 131] width 41 height 17
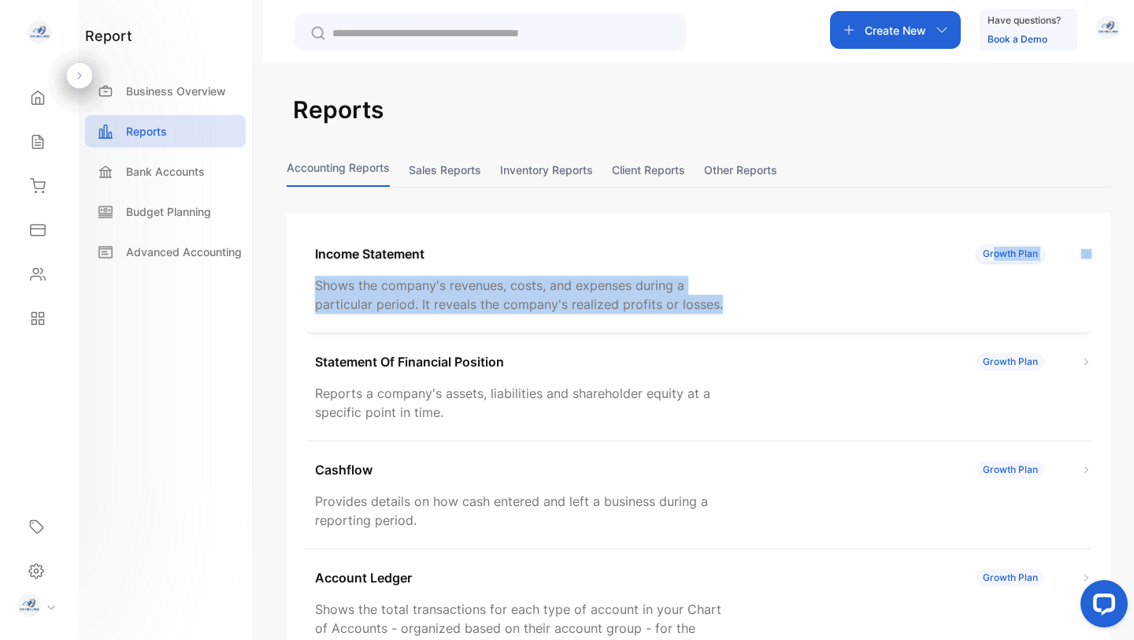
drag, startPoint x: 990, startPoint y: 259, endPoint x: 677, endPoint y: 263, distance: 312.7
click at [677, 263] on div "Income Statement Growth Plan Shows the company's revenues, costs, and expenses …" at bounding box center [699, 279] width 786 height 108
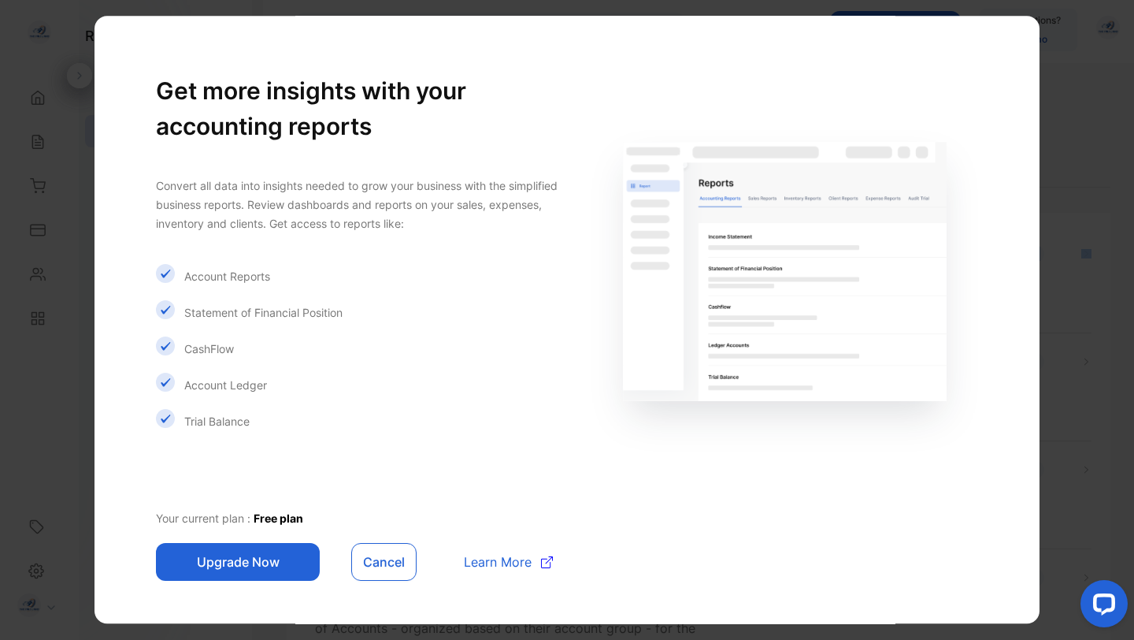
click at [372, 565] on button "Cancel" at bounding box center [383, 562] width 65 height 38
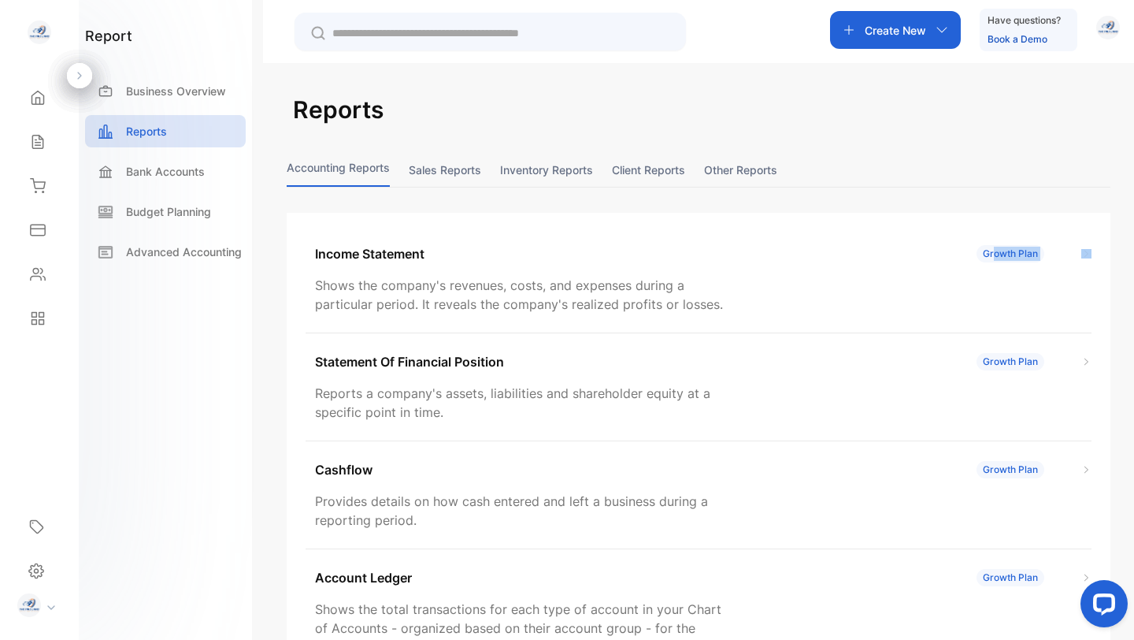
click at [445, 172] on button "Sales reports" at bounding box center [445, 170] width 72 height 34
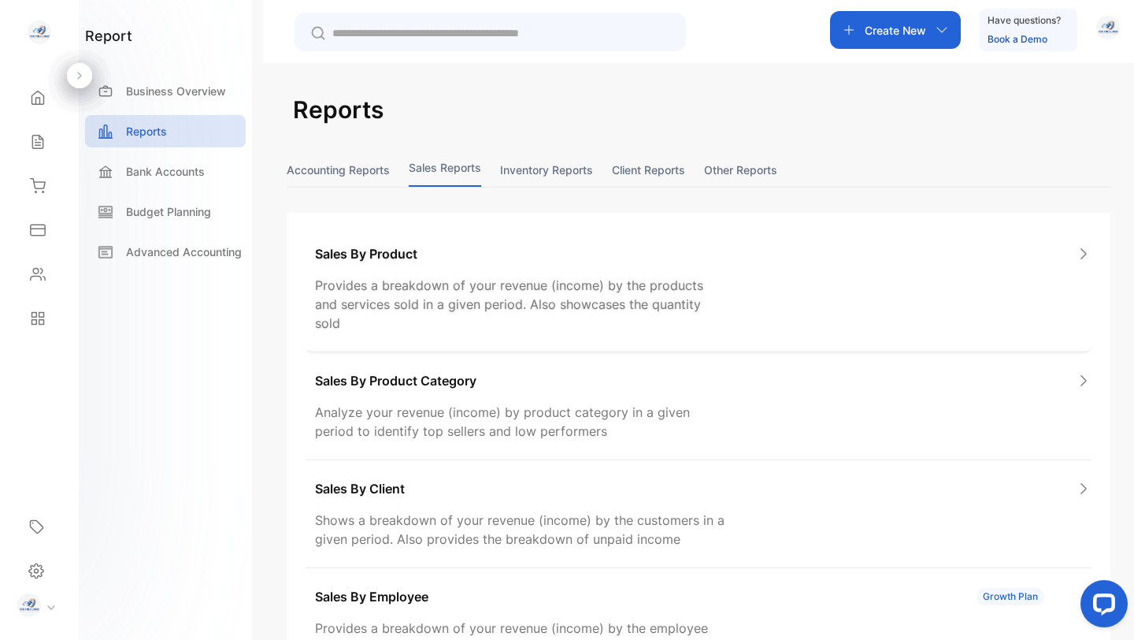
click at [486, 263] on div "Sales By Product Provides a breakdown of your revenue (income) by the products …" at bounding box center [699, 288] width 786 height 127
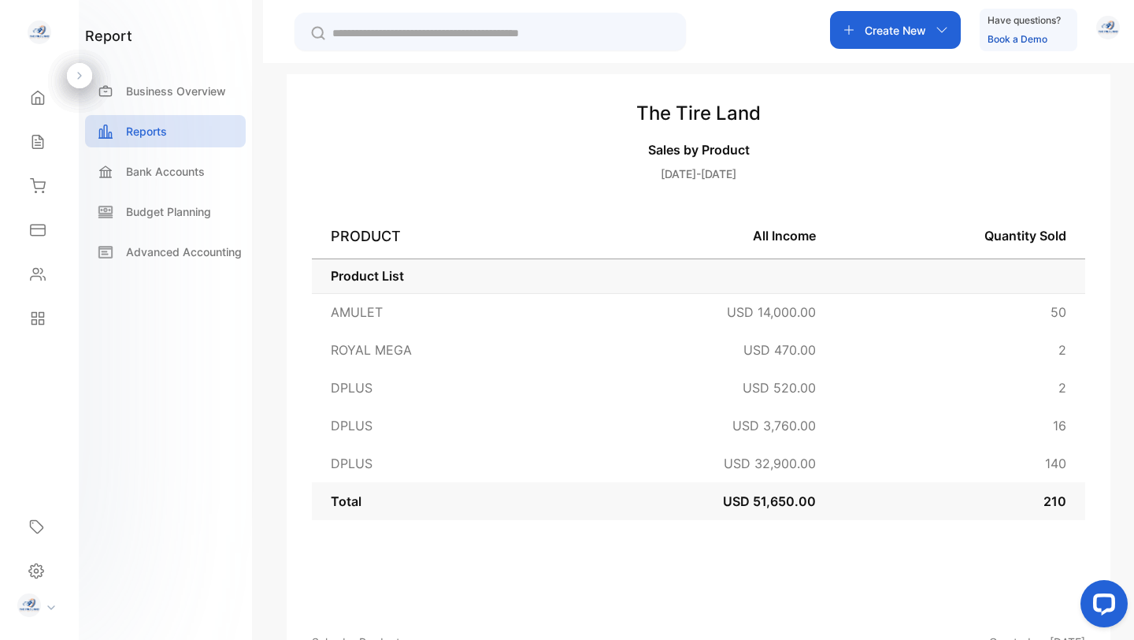
scroll to position [214, 0]
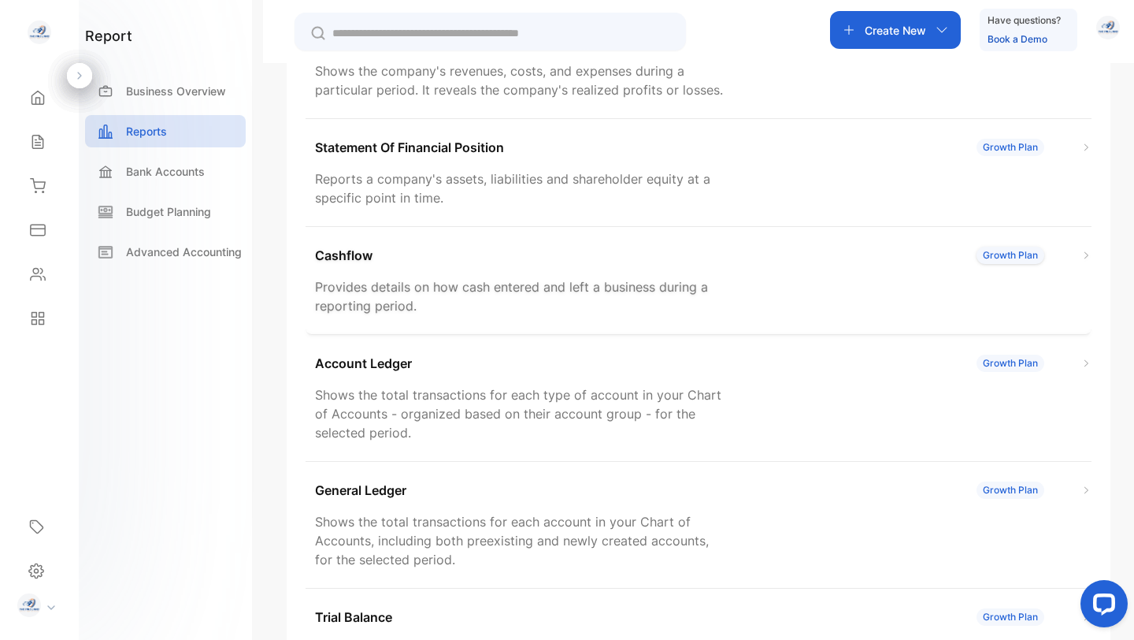
click at [1007, 260] on div "Growth Plan" at bounding box center [1011, 255] width 68 height 17
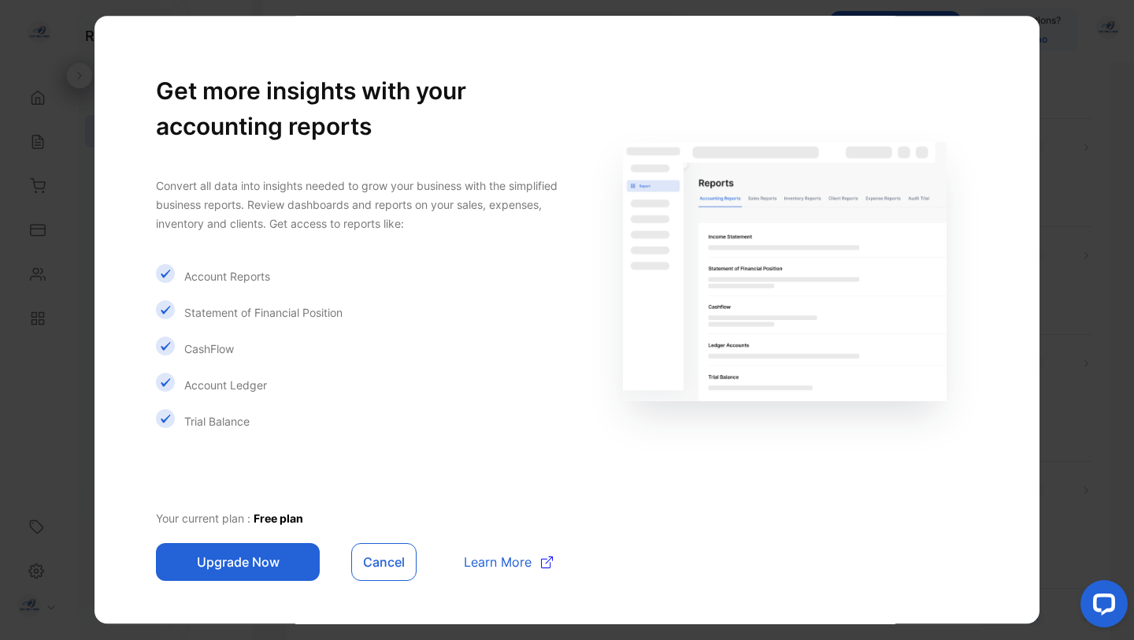
click at [377, 553] on button "Cancel" at bounding box center [383, 562] width 65 height 38
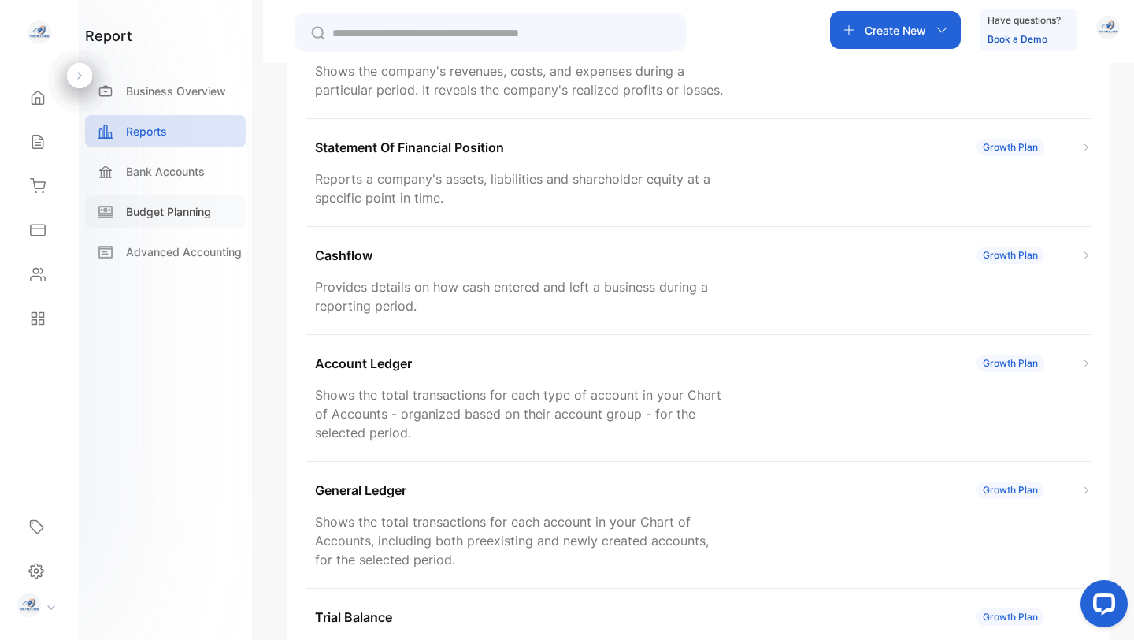
click at [178, 218] on p "Budget Planning" at bounding box center [168, 211] width 85 height 17
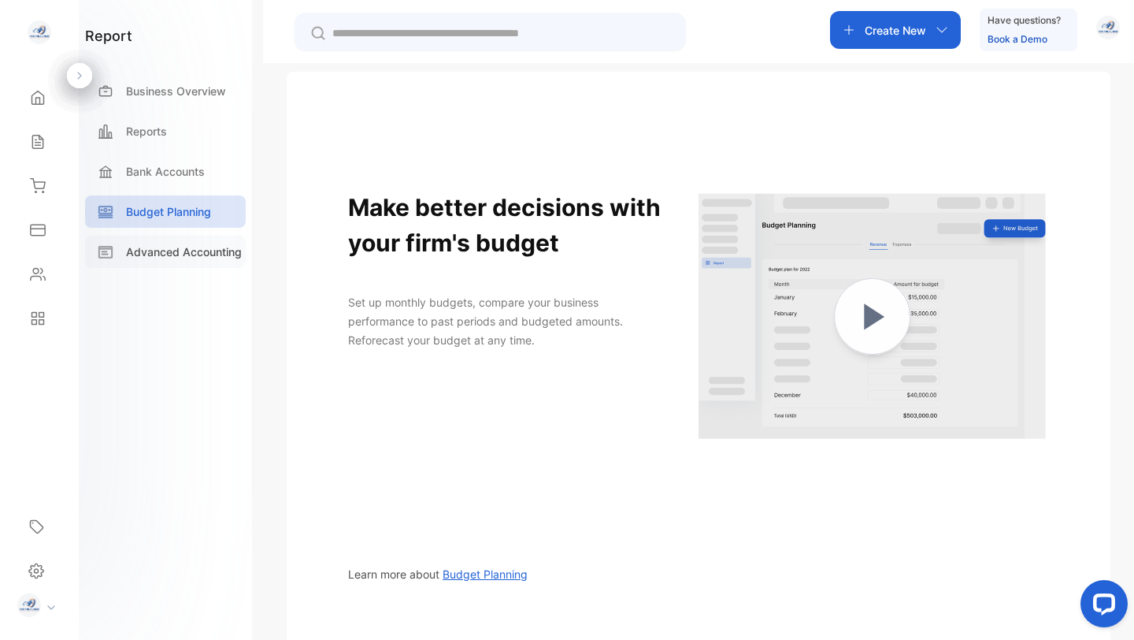
click at [187, 257] on p "Advanced Accounting" at bounding box center [184, 251] width 116 height 17
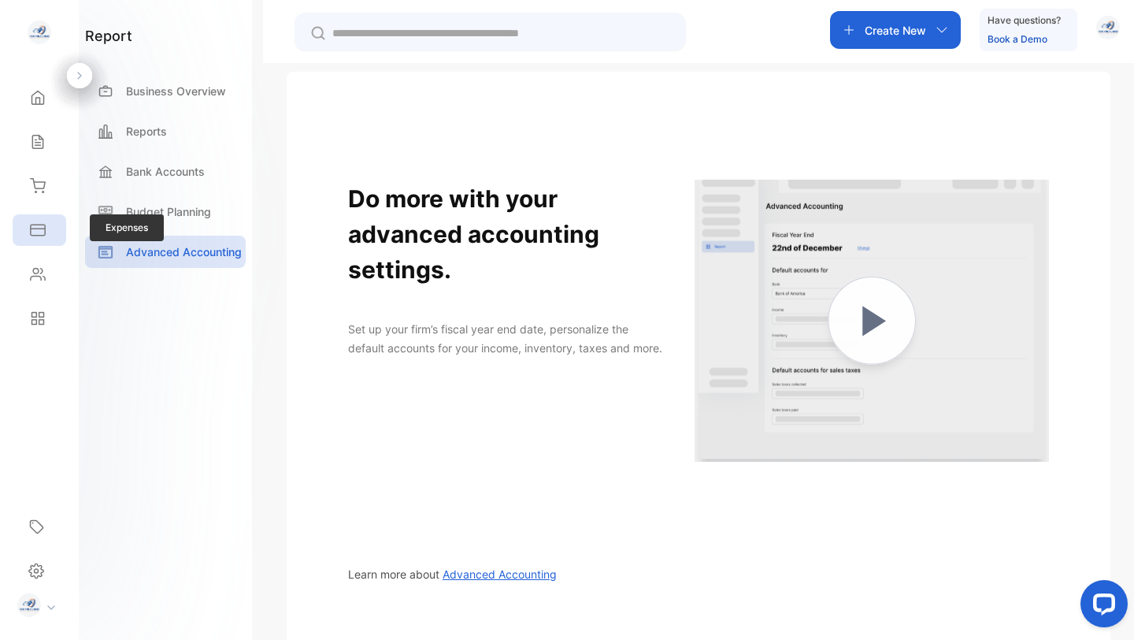
click at [35, 231] on icon at bounding box center [38, 230] width 16 height 16
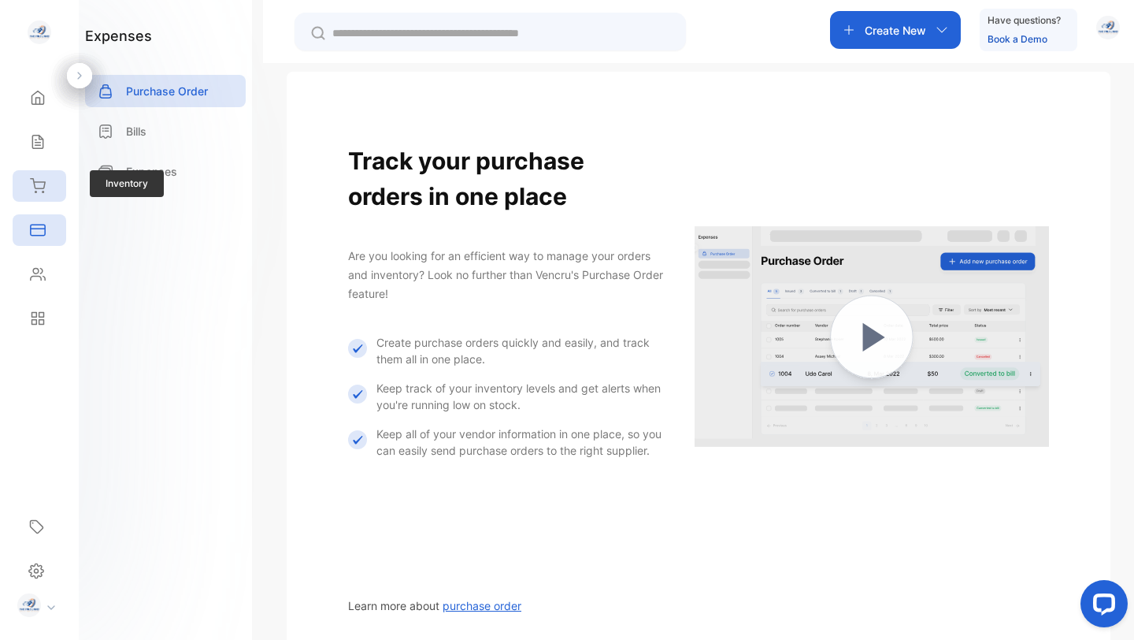
click at [39, 189] on icon at bounding box center [38, 186] width 16 height 16
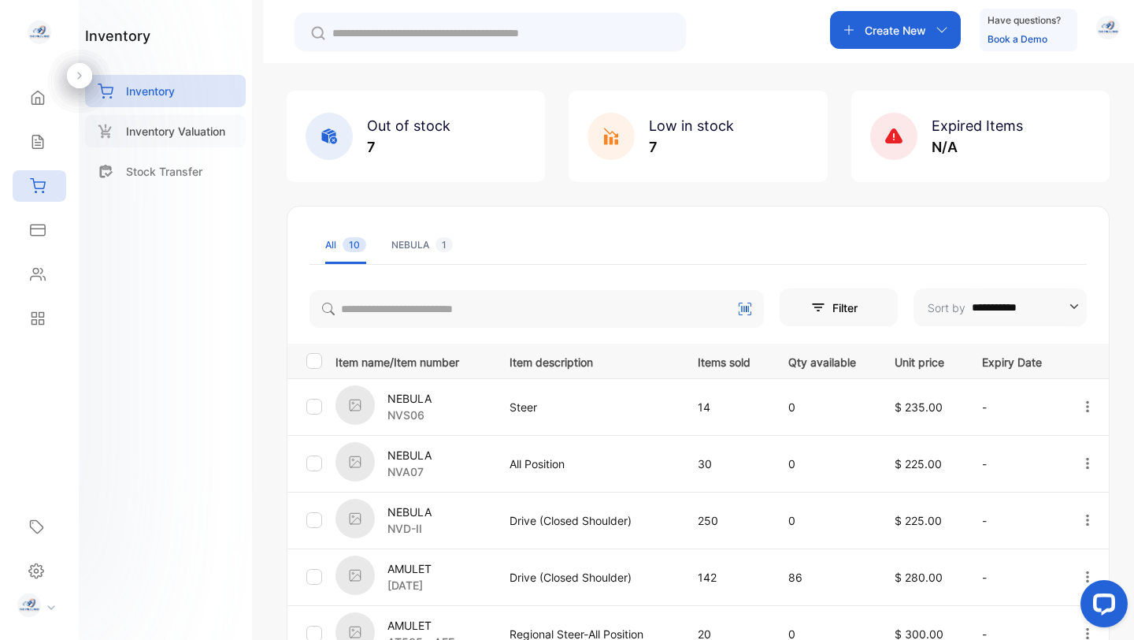
click at [165, 128] on p "Inventory Valuation" at bounding box center [175, 131] width 99 height 17
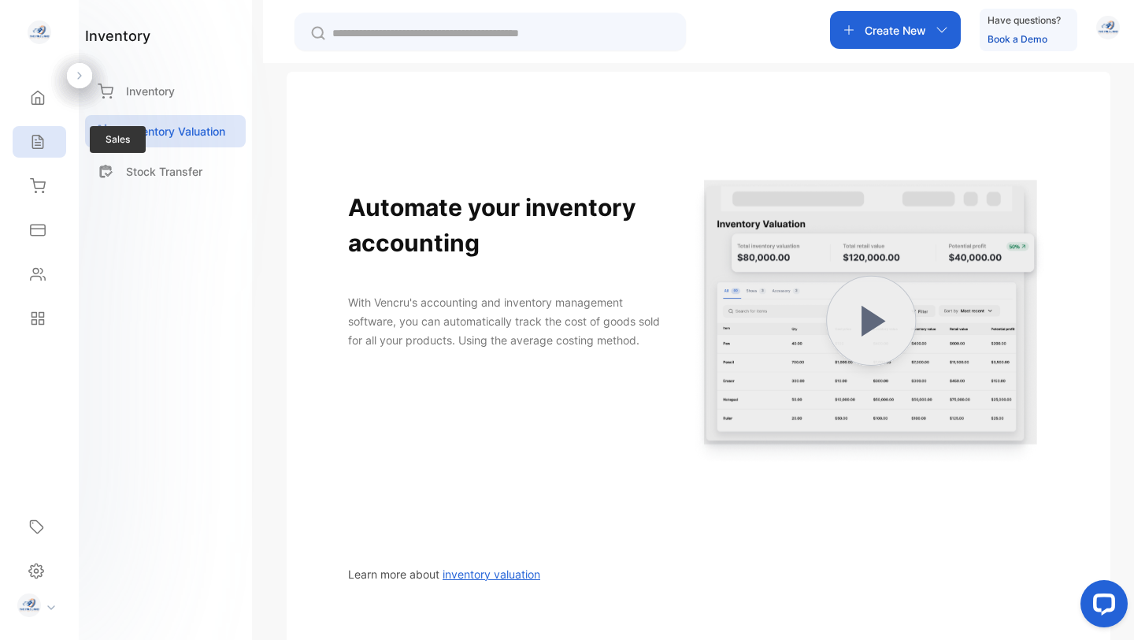
click at [37, 139] on icon at bounding box center [38, 142] width 16 height 16
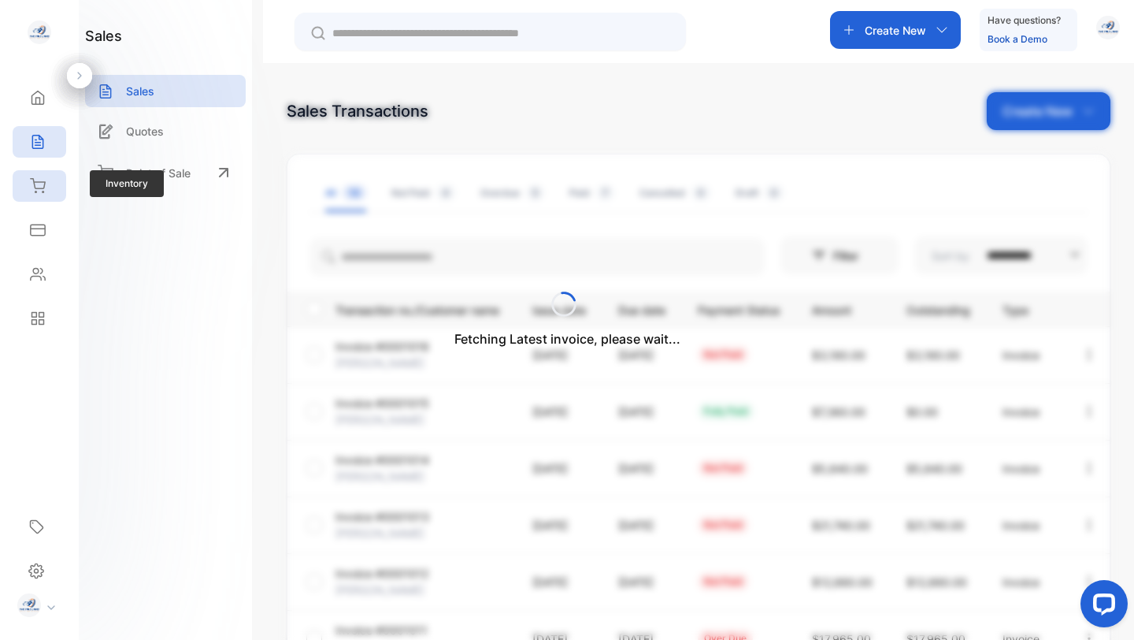
click at [39, 188] on icon at bounding box center [38, 185] width 14 height 13
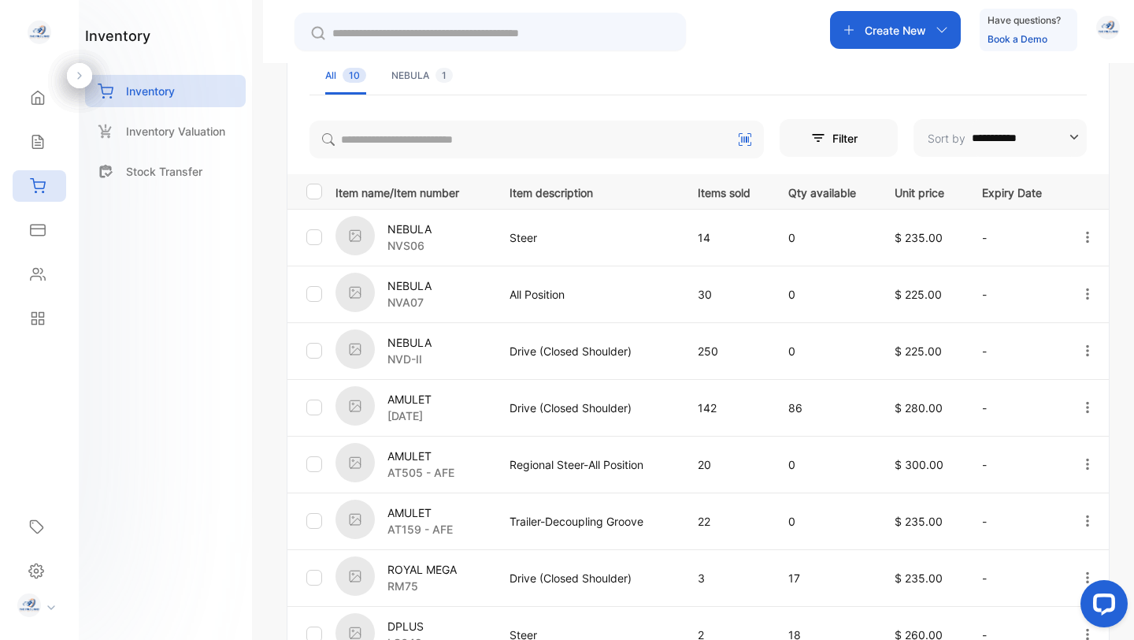
scroll to position [224, 0]
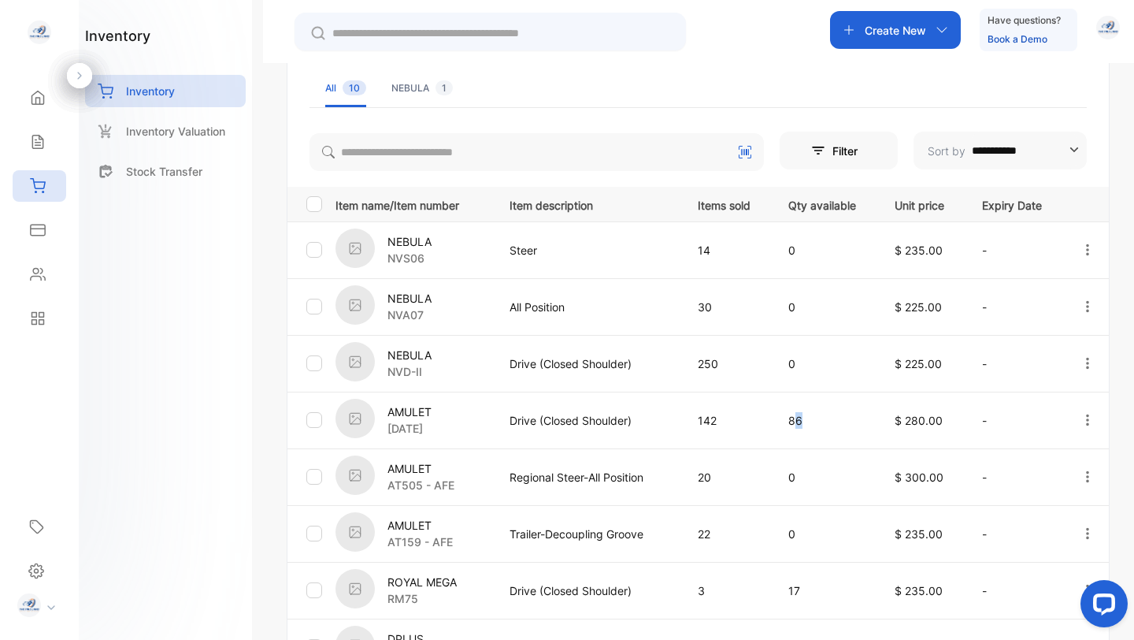
drag, startPoint x: 792, startPoint y: 417, endPoint x: 817, endPoint y: 418, distance: 24.4
click at [817, 418] on p "86" at bounding box center [825, 420] width 74 height 17
click at [37, 140] on icon at bounding box center [38, 142] width 16 height 16
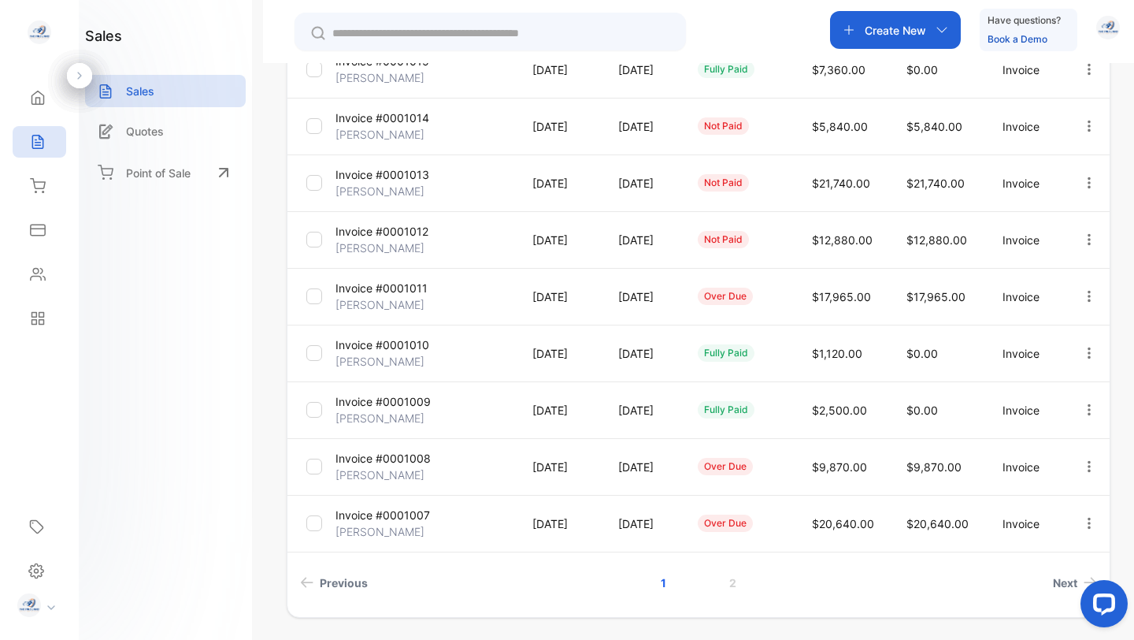
scroll to position [392, 0]
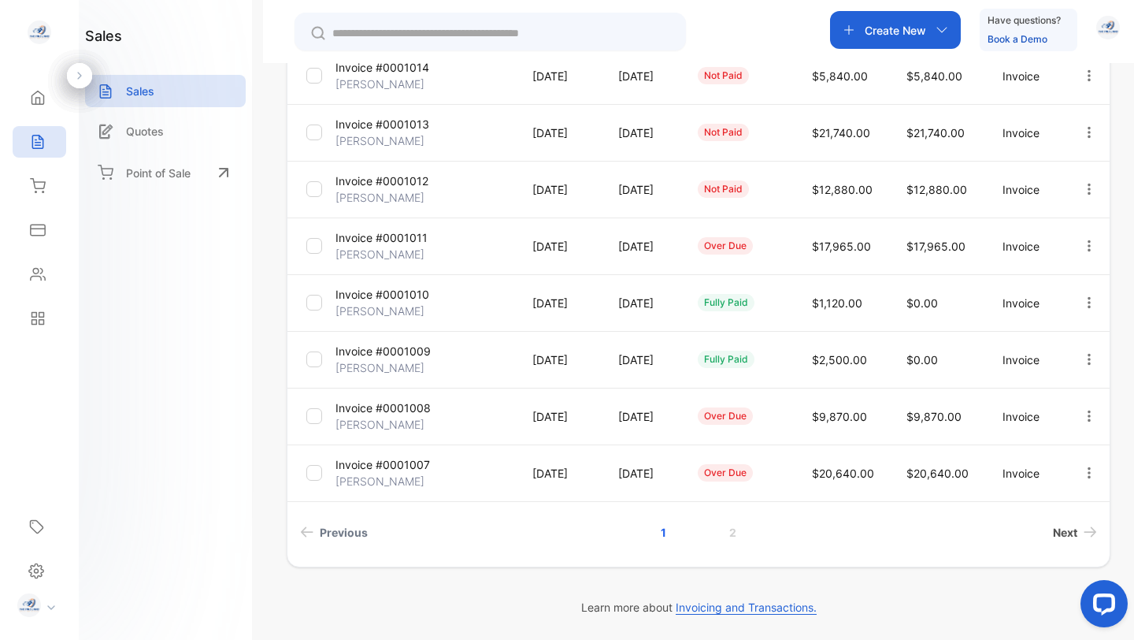
click at [1071, 528] on span "Next" at bounding box center [1065, 532] width 24 height 17
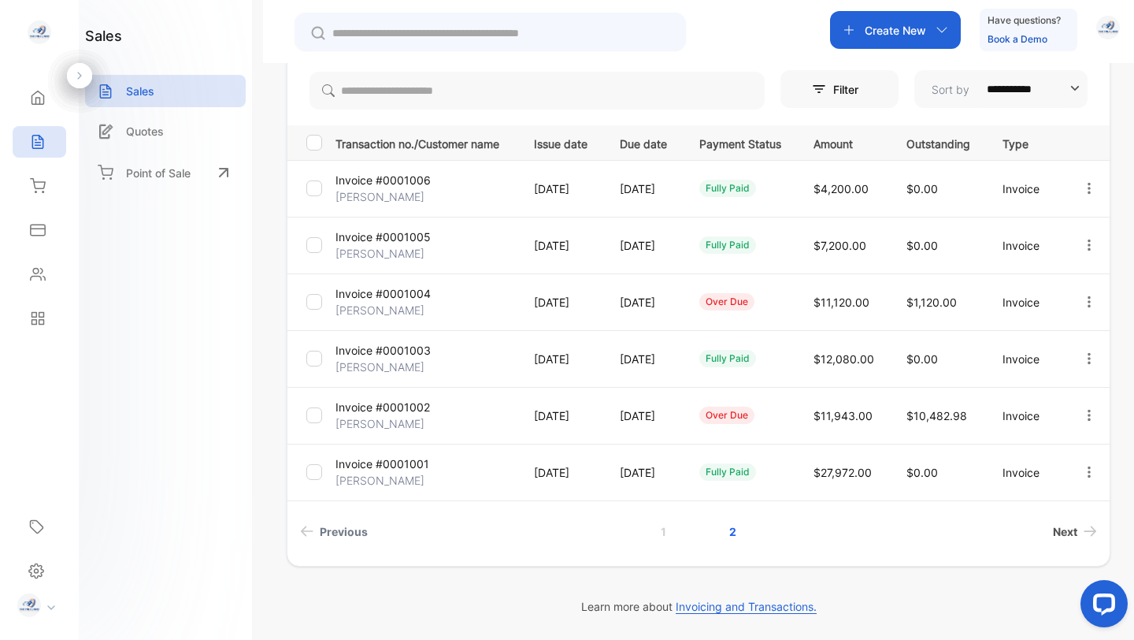
scroll to position [165, 0]
